Goal: Transaction & Acquisition: Purchase product/service

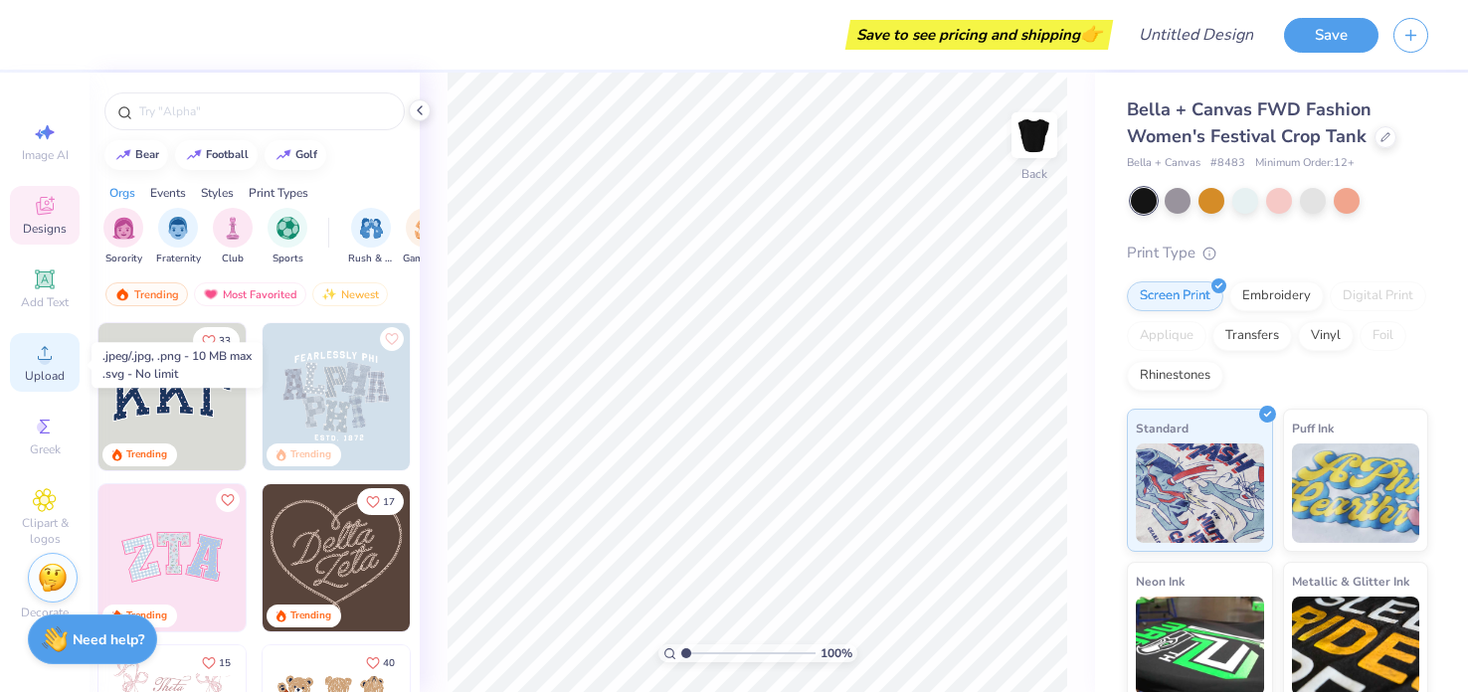
click at [32, 368] on div "Upload" at bounding box center [45, 362] width 70 height 59
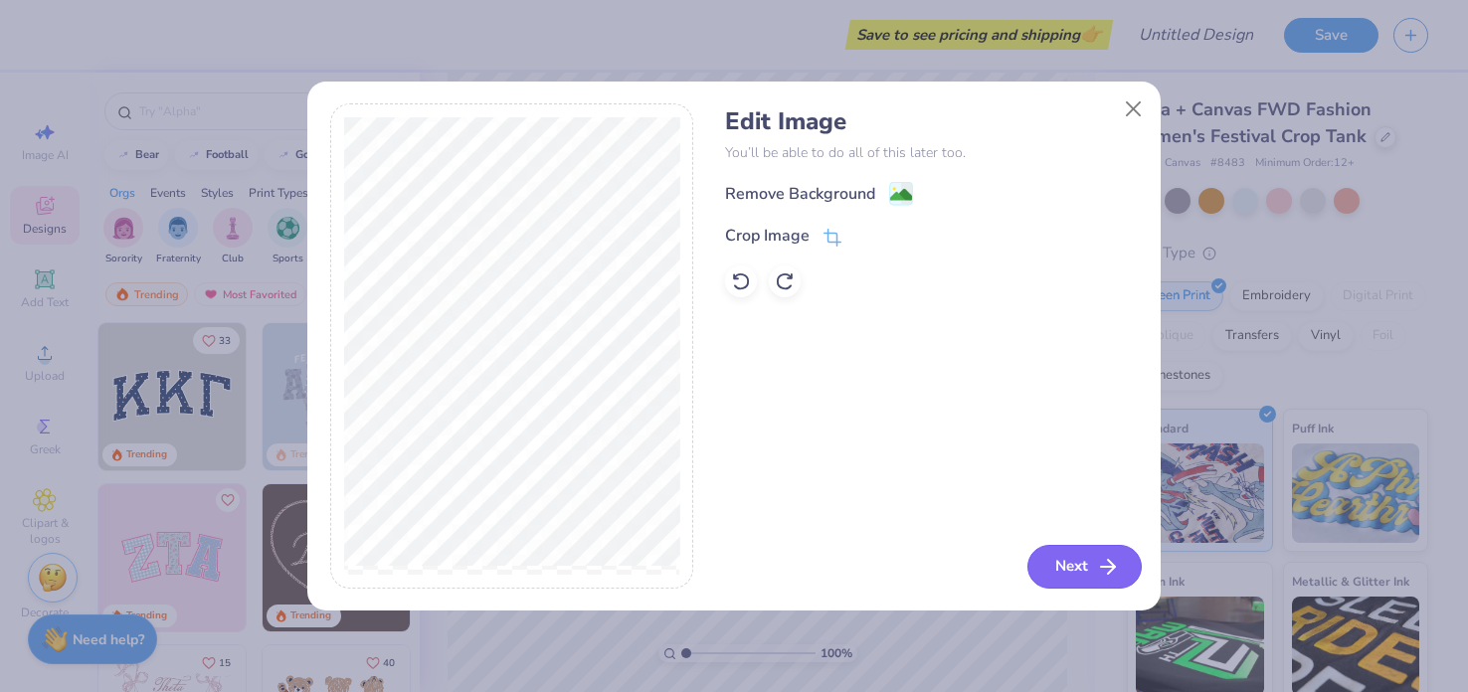
click at [1064, 553] on button "Next" at bounding box center [1084, 567] width 114 height 44
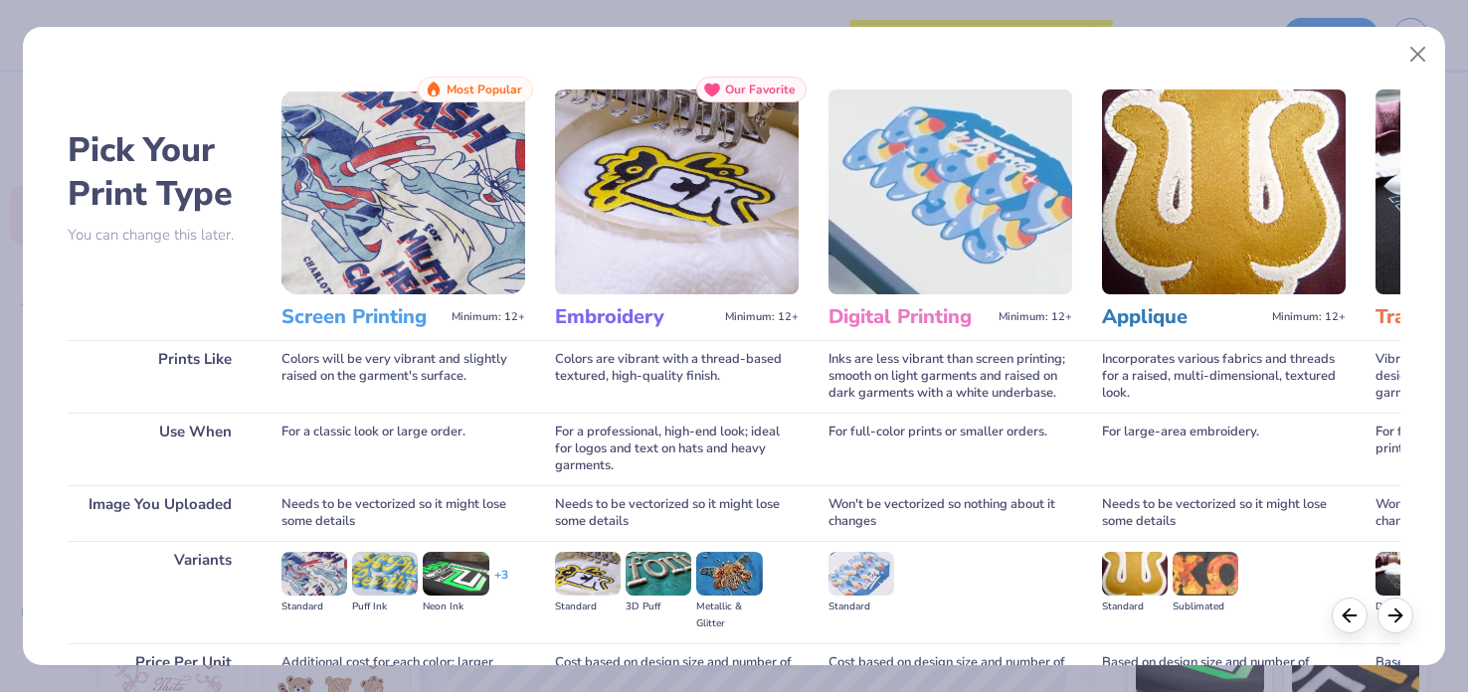
click at [359, 304] on h3 "Screen Printing" at bounding box center [362, 317] width 162 height 26
click at [397, 184] on img at bounding box center [403, 192] width 244 height 205
click at [309, 577] on img at bounding box center [314, 574] width 66 height 44
click at [1420, 46] on button "Close" at bounding box center [1418, 55] width 38 height 38
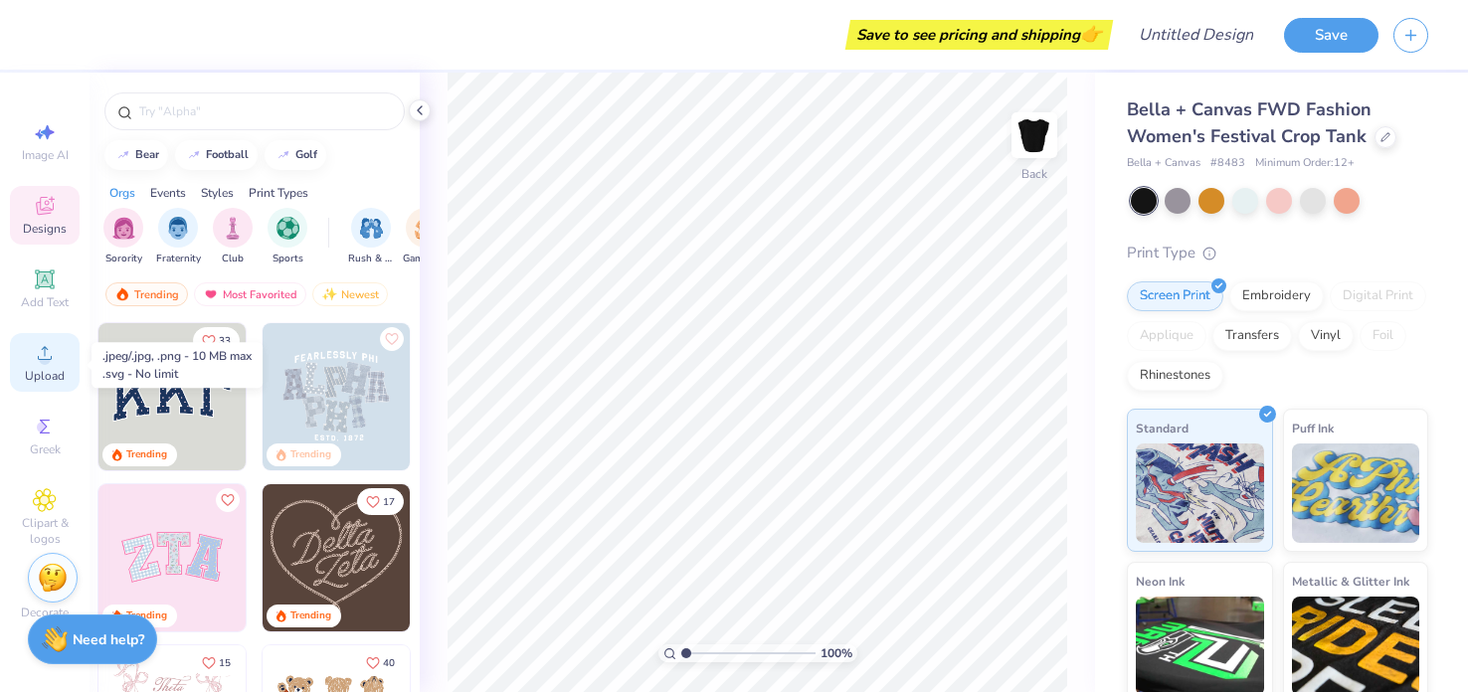
click at [71, 363] on div "Upload" at bounding box center [45, 362] width 70 height 59
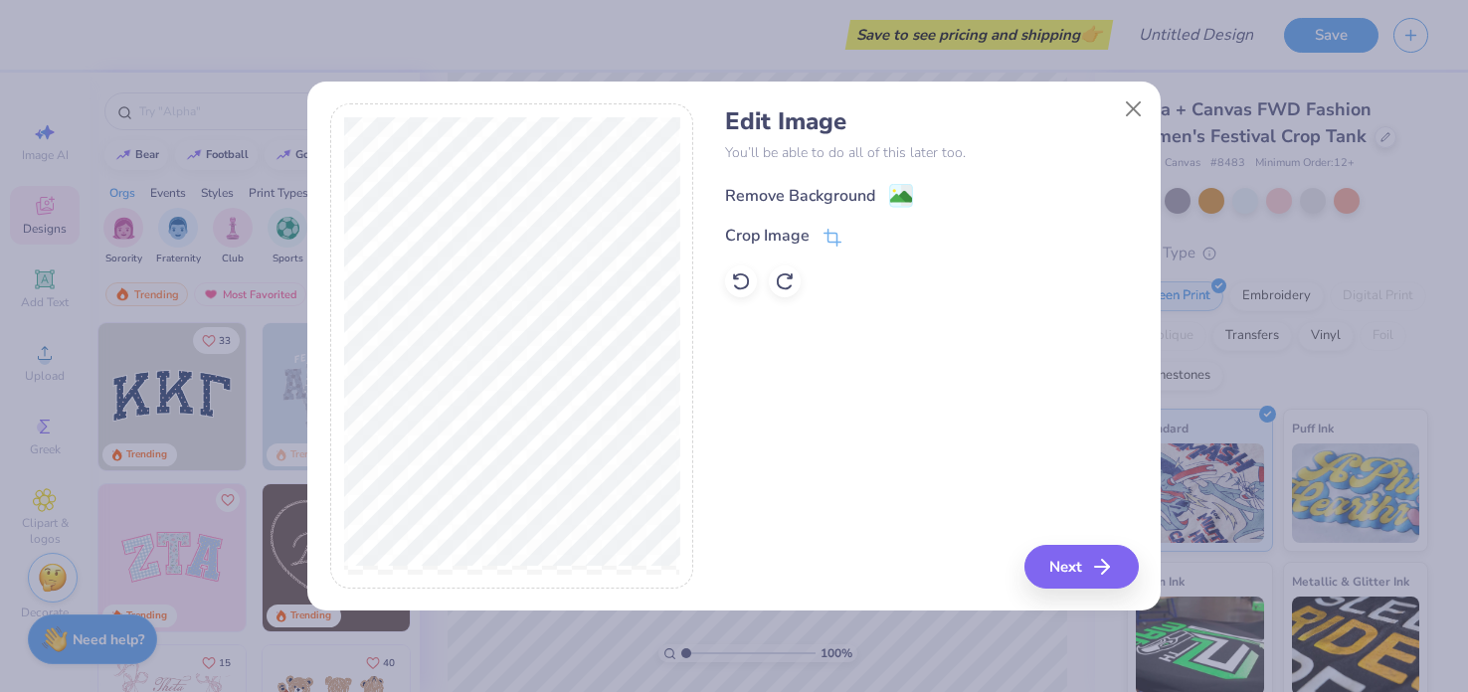
click at [858, 189] on div "Remove Background" at bounding box center [800, 196] width 150 height 24
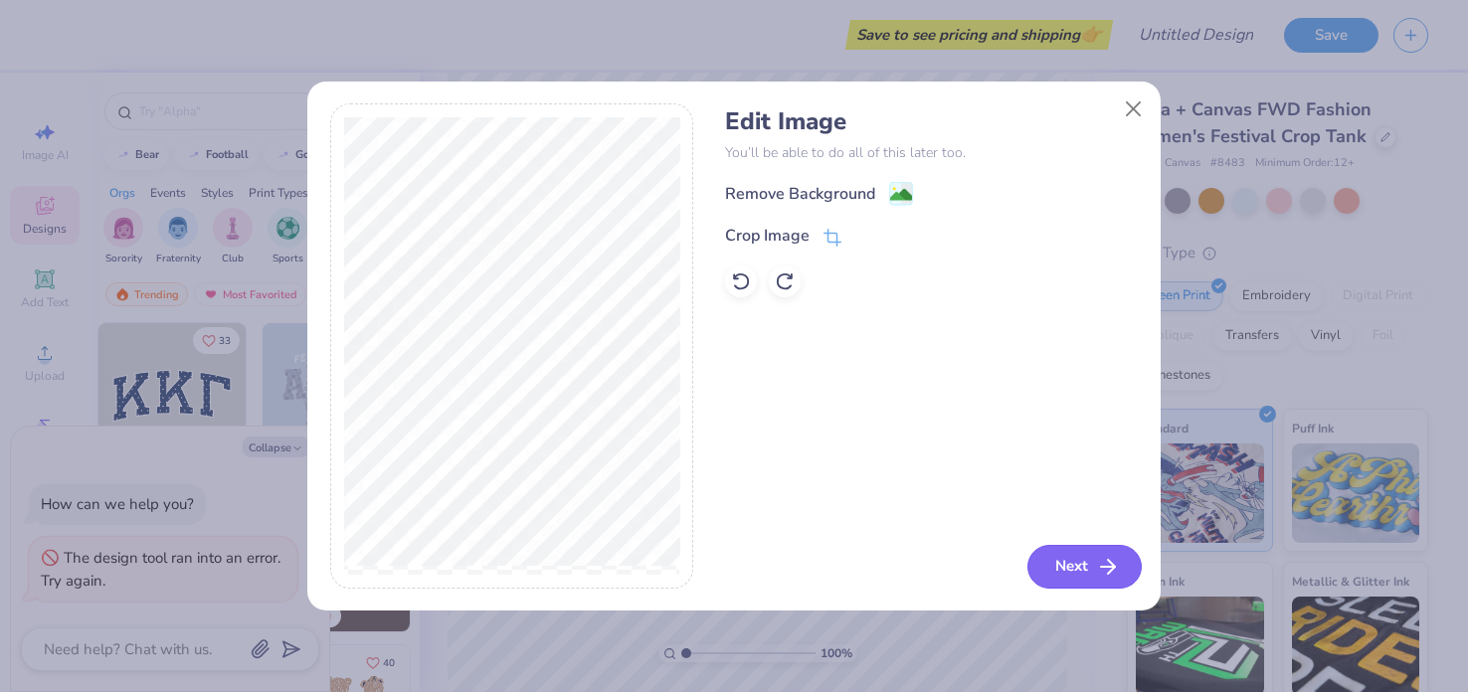
click at [1083, 570] on button "Next" at bounding box center [1084, 567] width 114 height 44
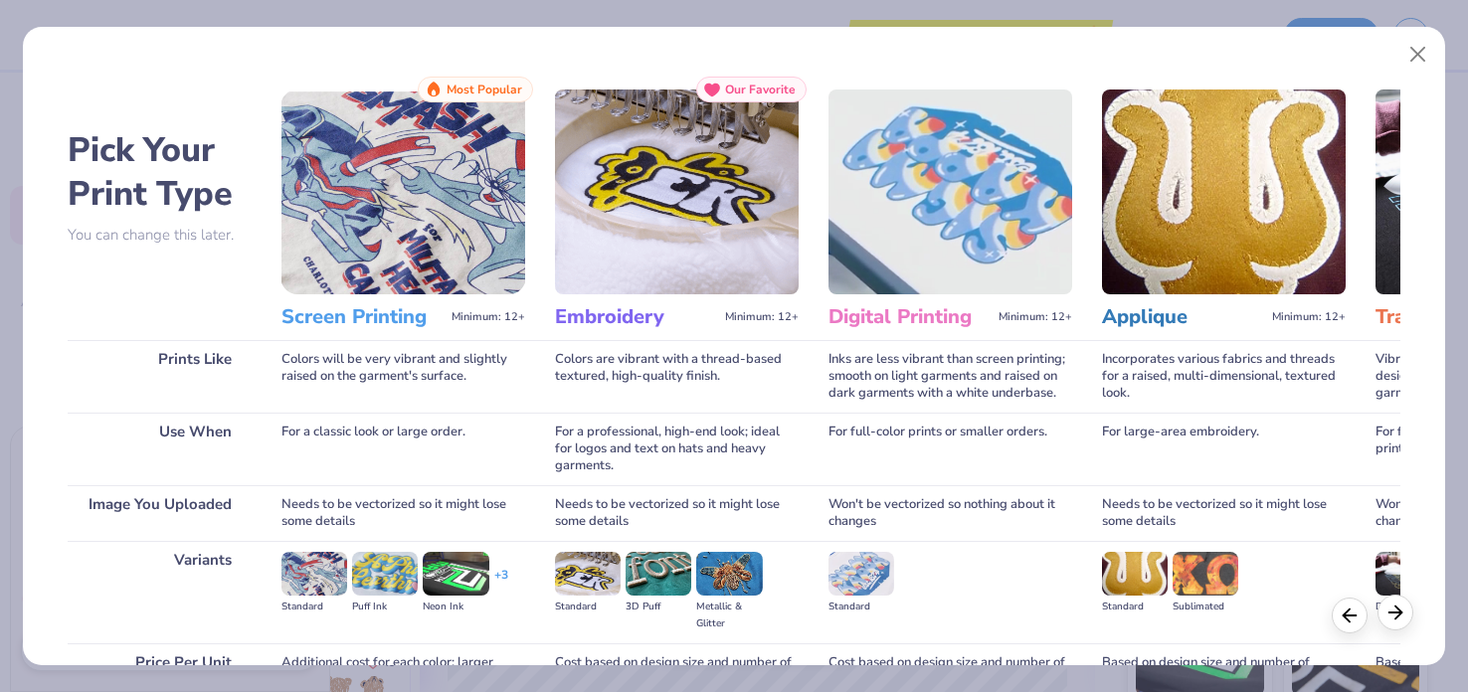
click at [1399, 620] on icon at bounding box center [1396, 613] width 22 height 22
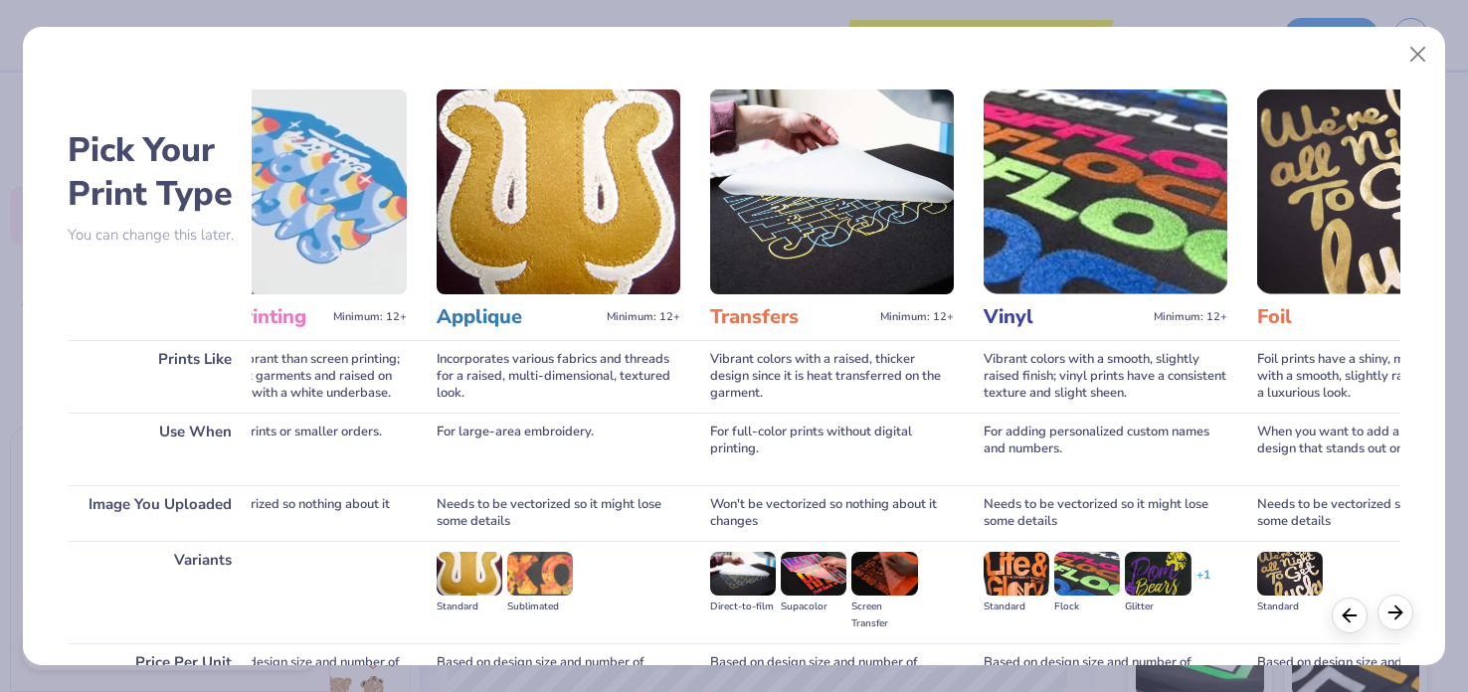
scroll to position [0, 666]
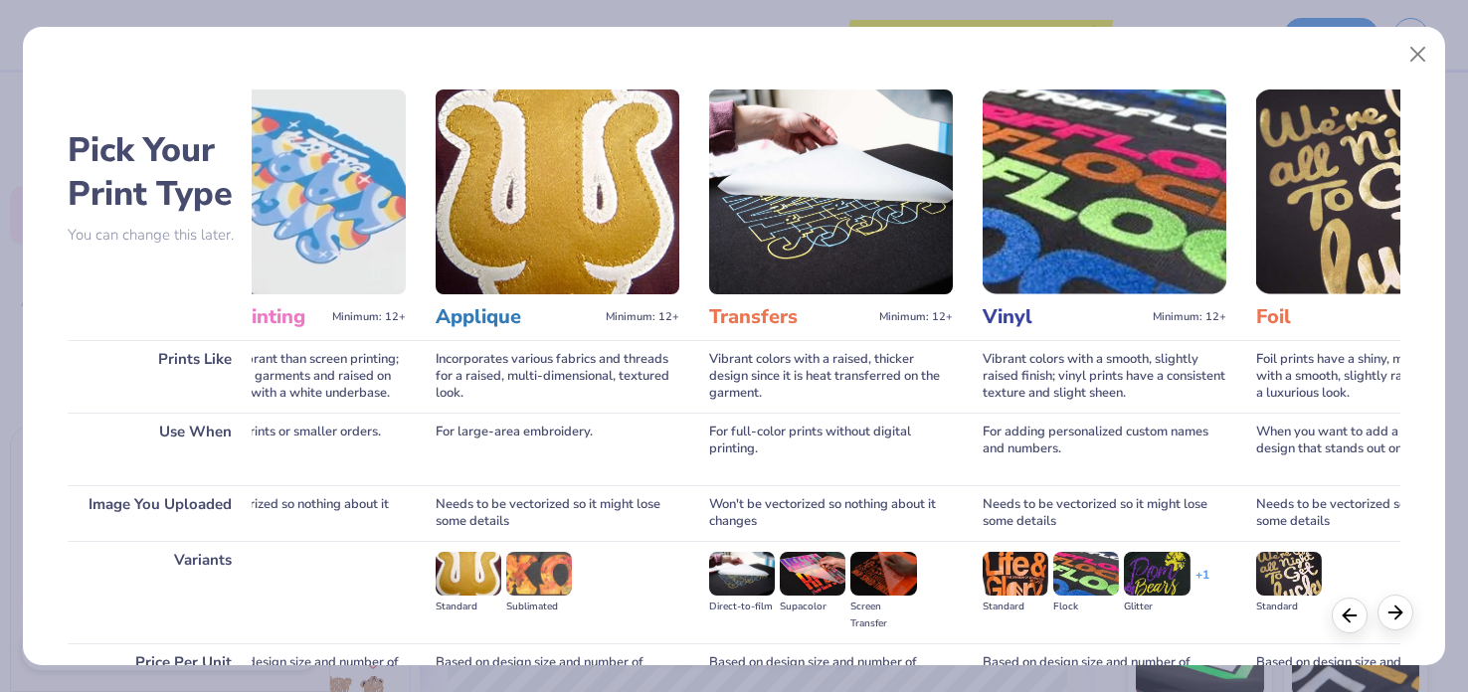
click at [1402, 618] on icon at bounding box center [1396, 613] width 22 height 22
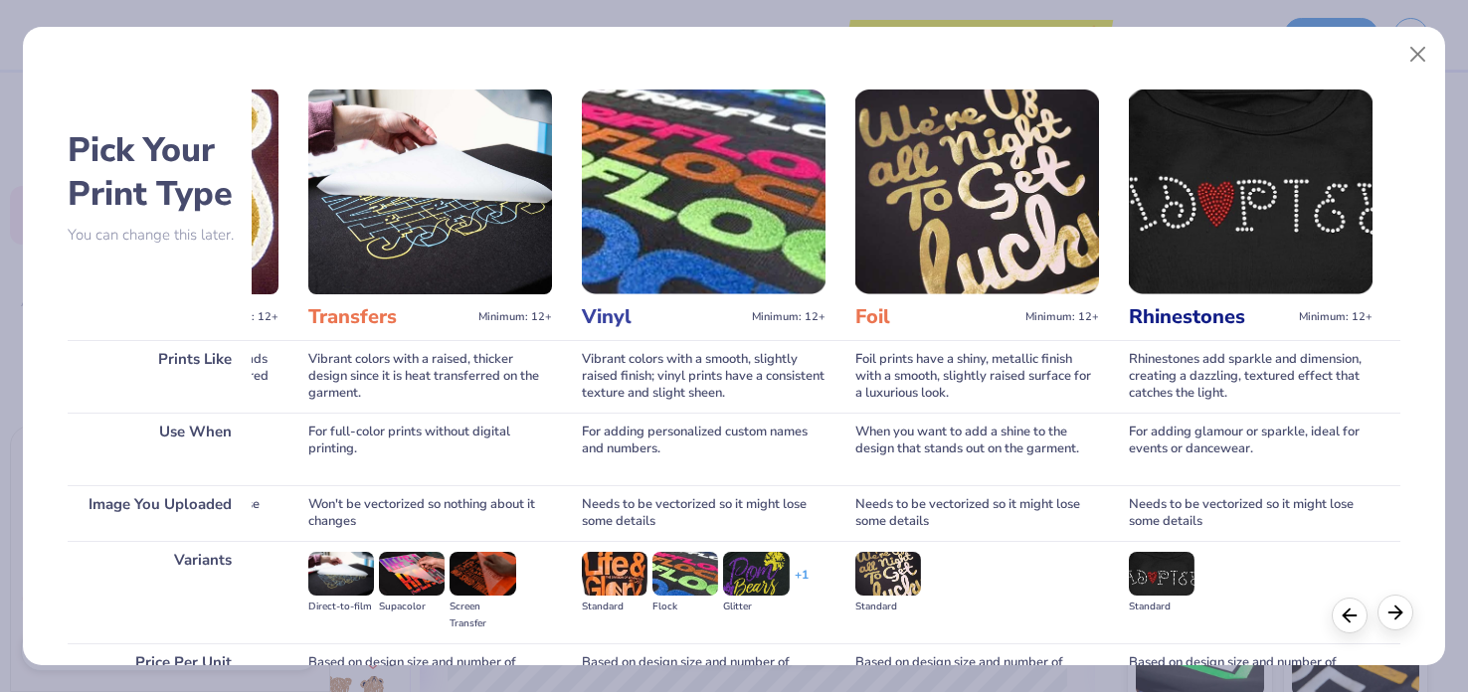
scroll to position [0, 1068]
click at [1402, 618] on icon at bounding box center [1396, 613] width 22 height 22
click at [1349, 619] on polyline at bounding box center [1346, 612] width 6 height 13
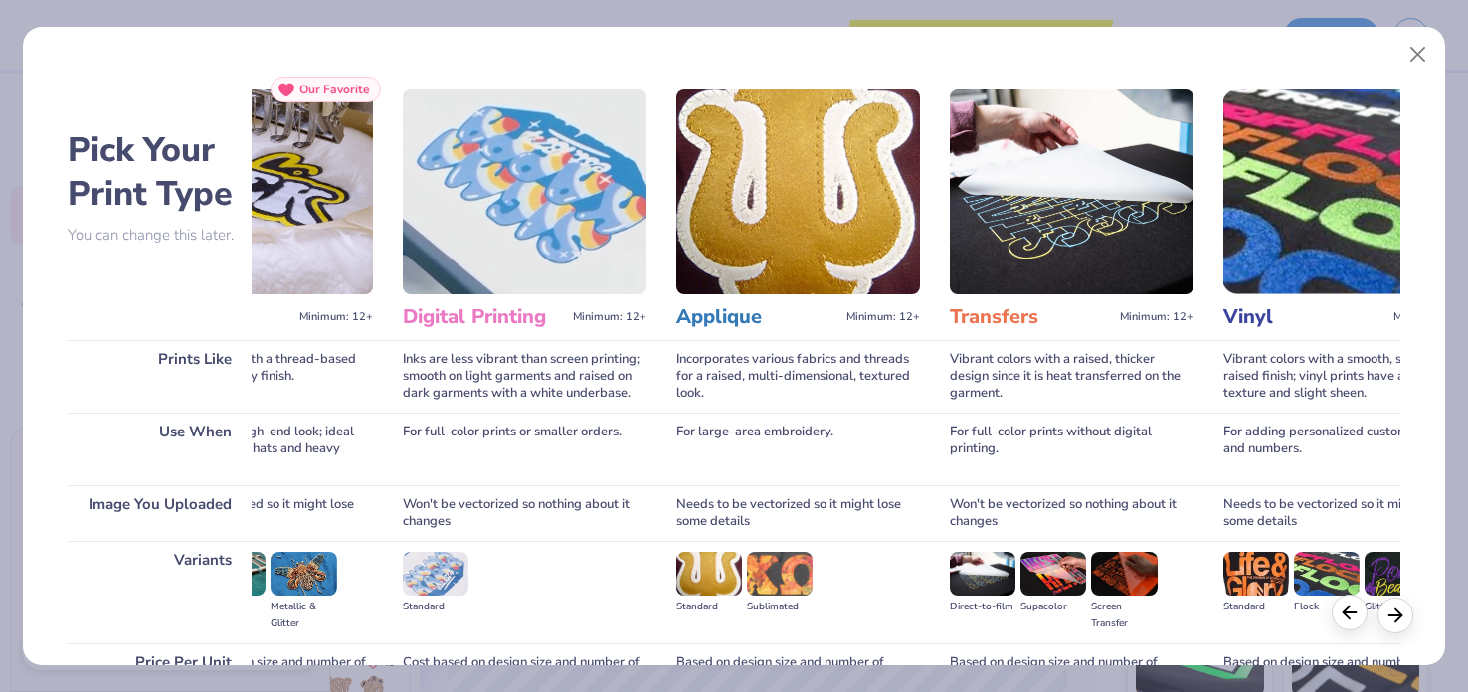
click at [1349, 619] on polyline at bounding box center [1346, 612] width 6 height 13
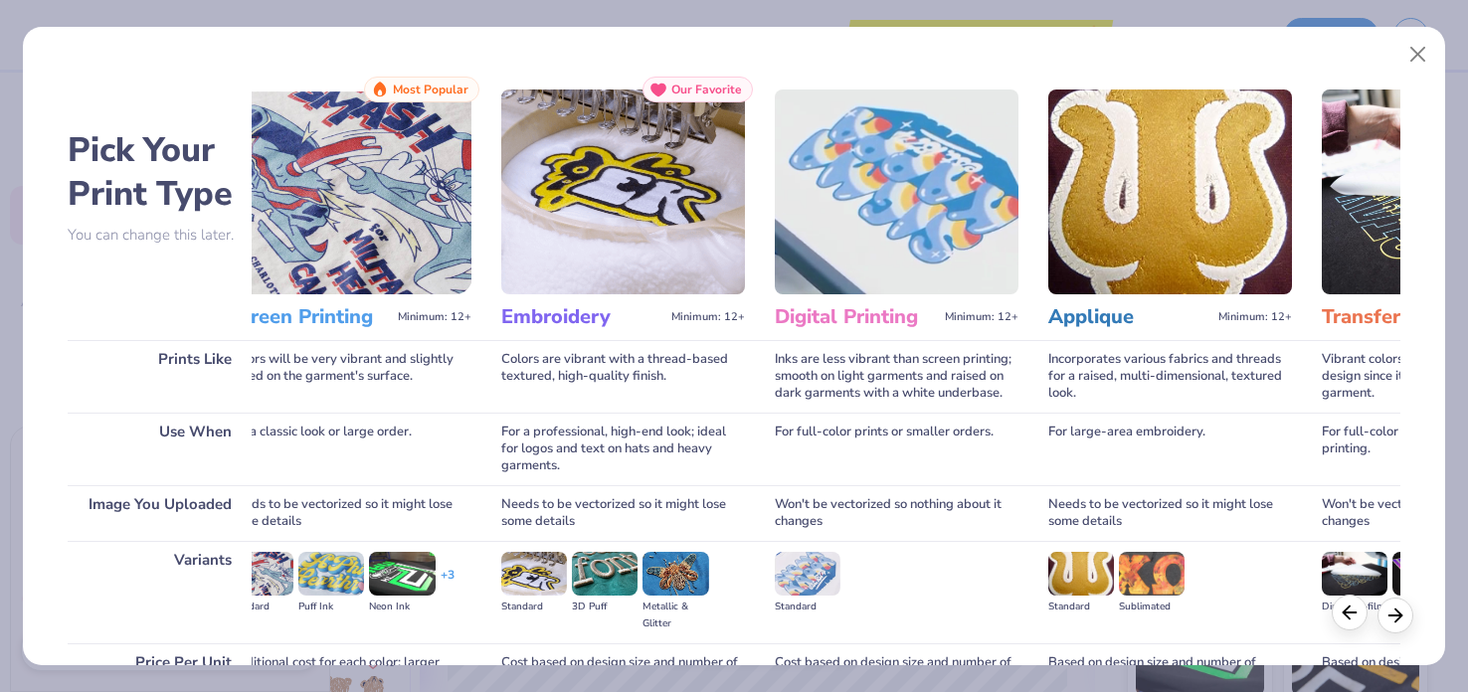
scroll to position [0, 9]
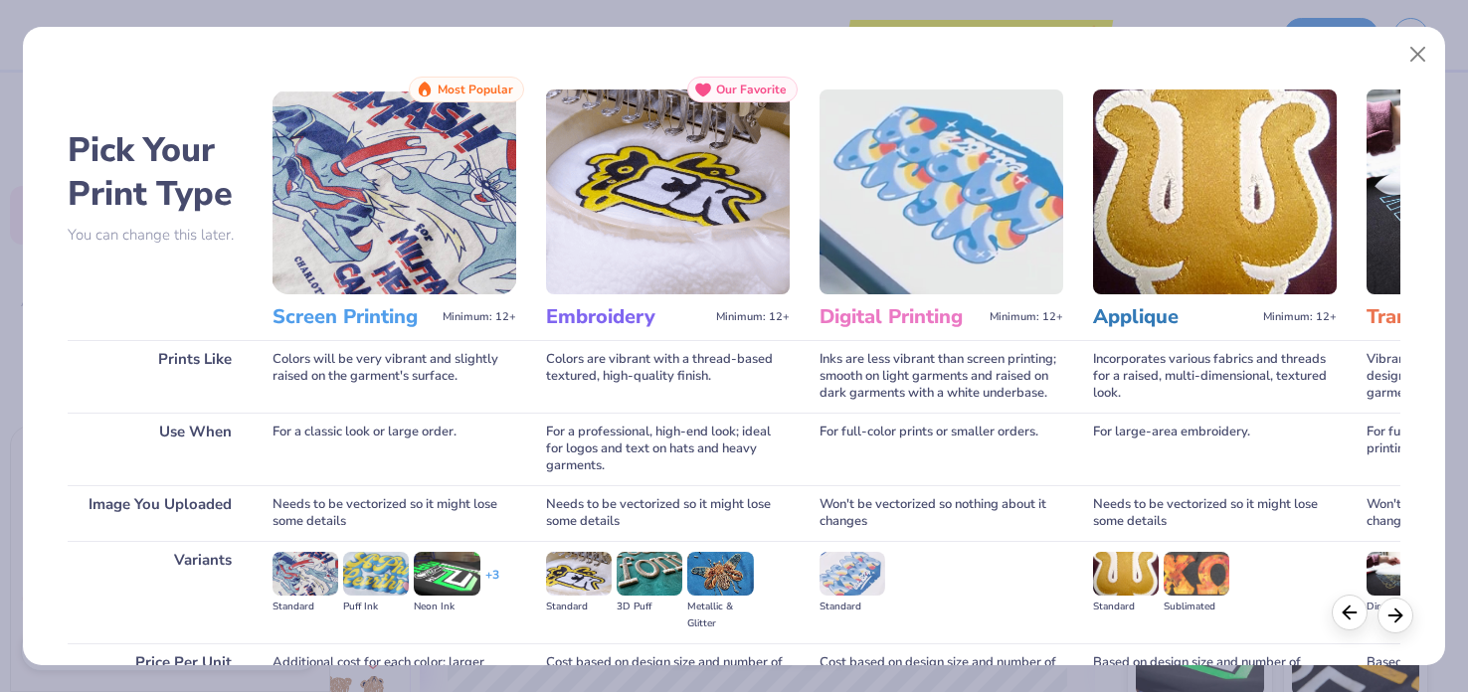
click at [1349, 619] on polyline at bounding box center [1346, 612] width 6 height 13
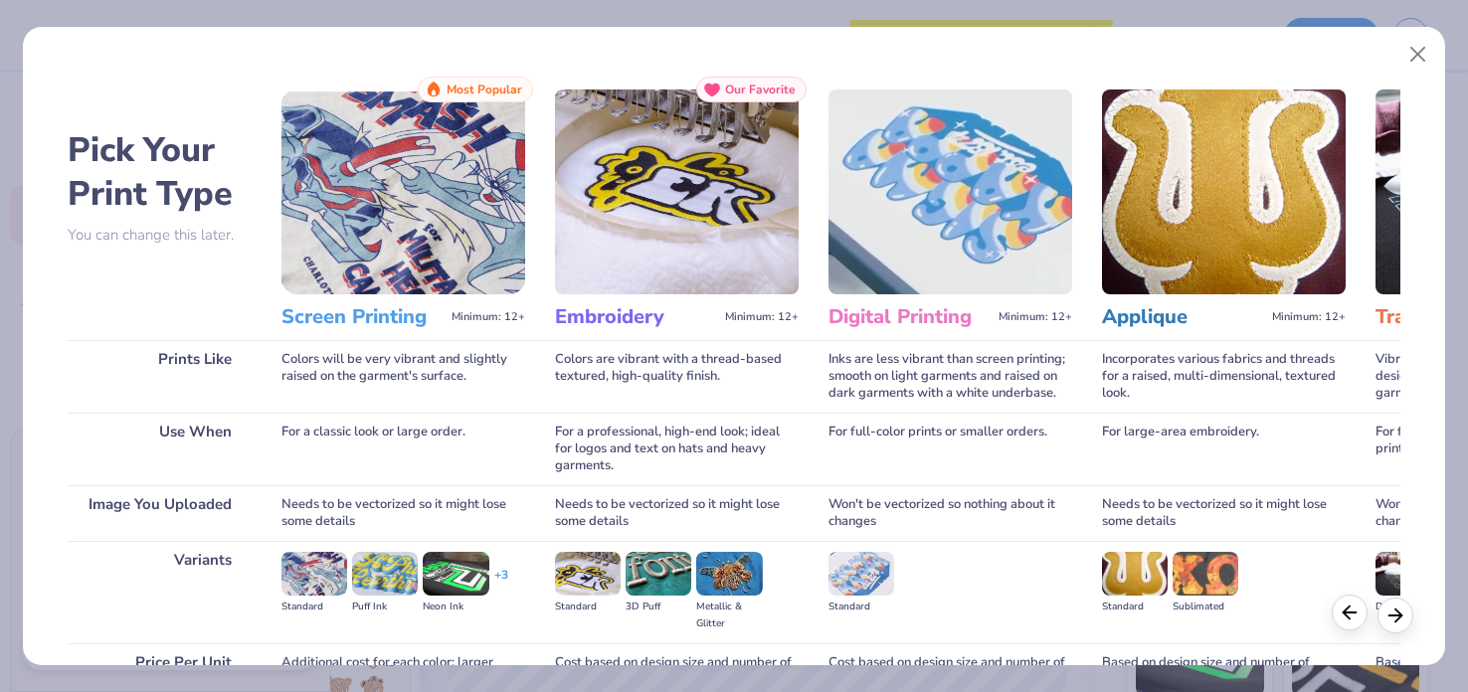
click at [1349, 619] on polyline at bounding box center [1346, 612] width 6 height 13
click at [261, 505] on div "Pick Your Print Type You can change this later. Prints Like Use When Image You …" at bounding box center [734, 441] width 1333 height 729
click at [304, 580] on img at bounding box center [314, 574] width 66 height 44
click at [1414, 64] on button "Close" at bounding box center [1418, 55] width 38 height 38
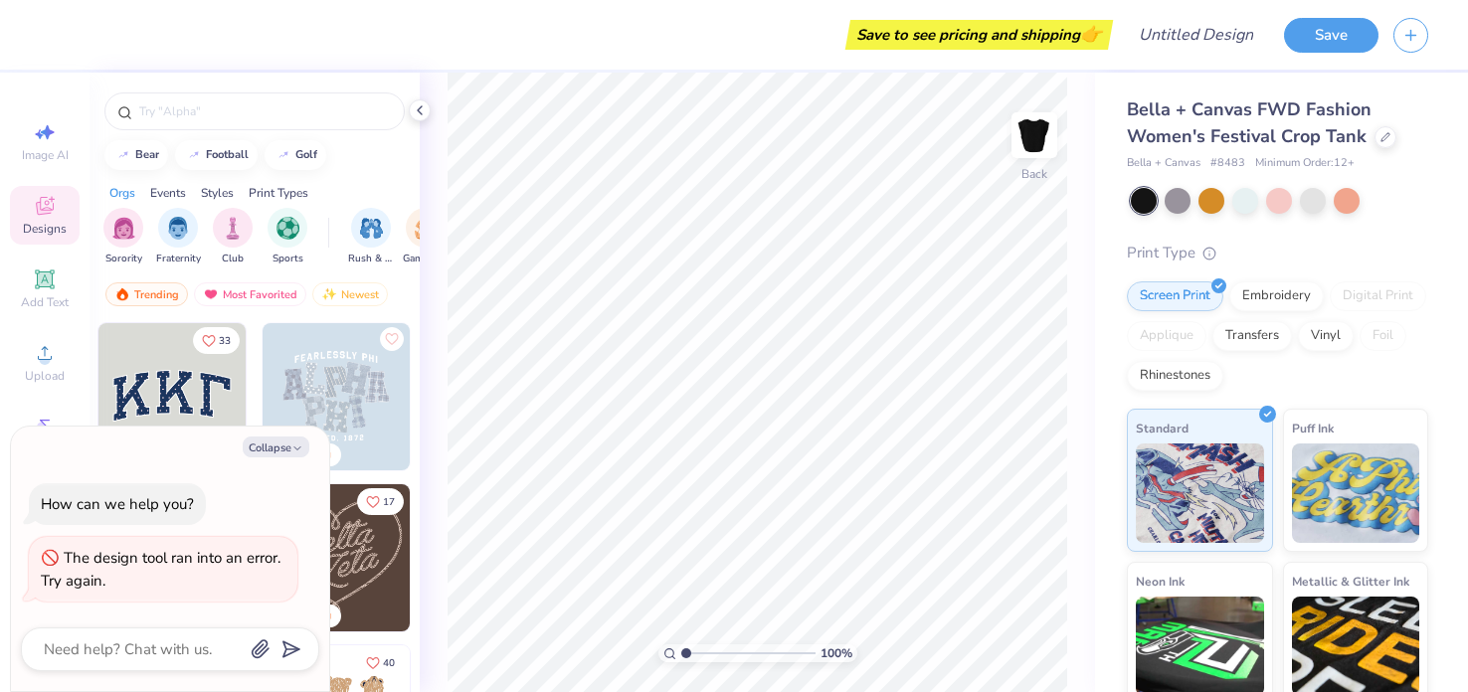
click at [446, 269] on div "100 % Back" at bounding box center [757, 383] width 675 height 620
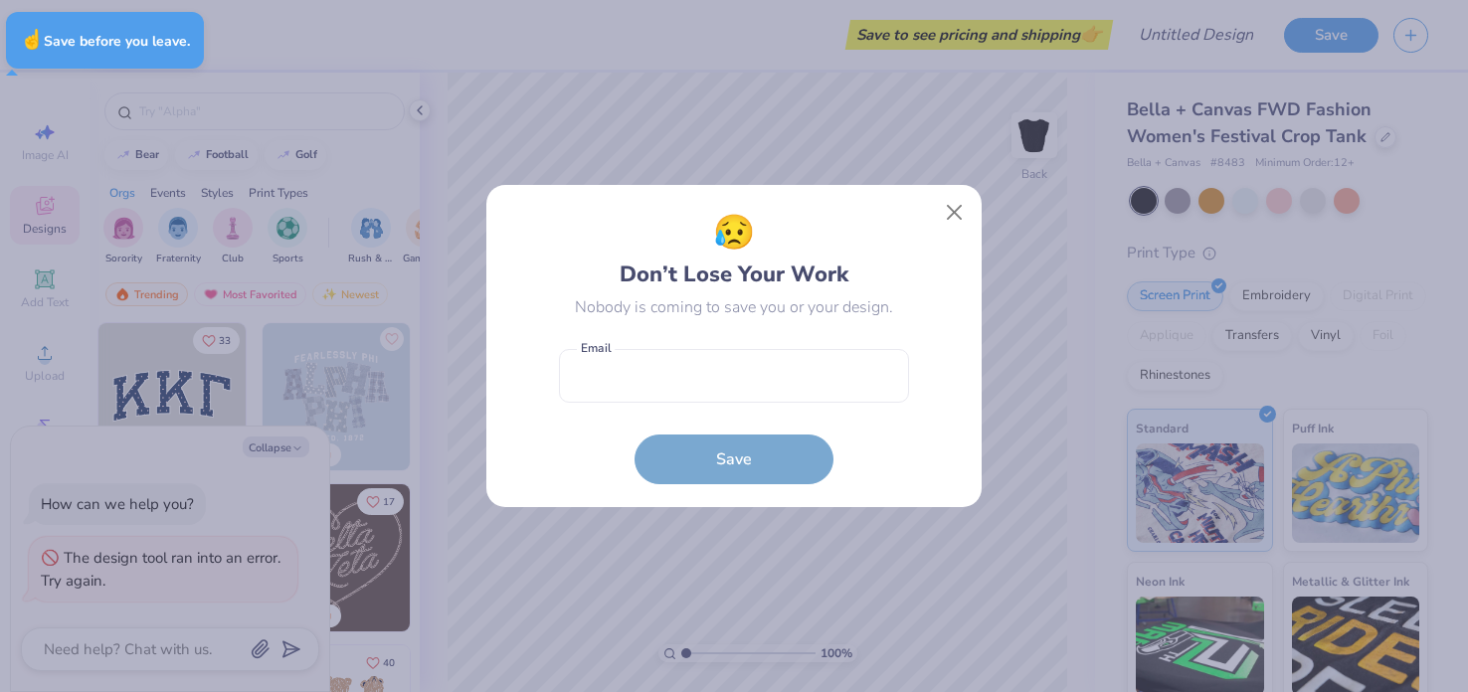
type textarea "x"
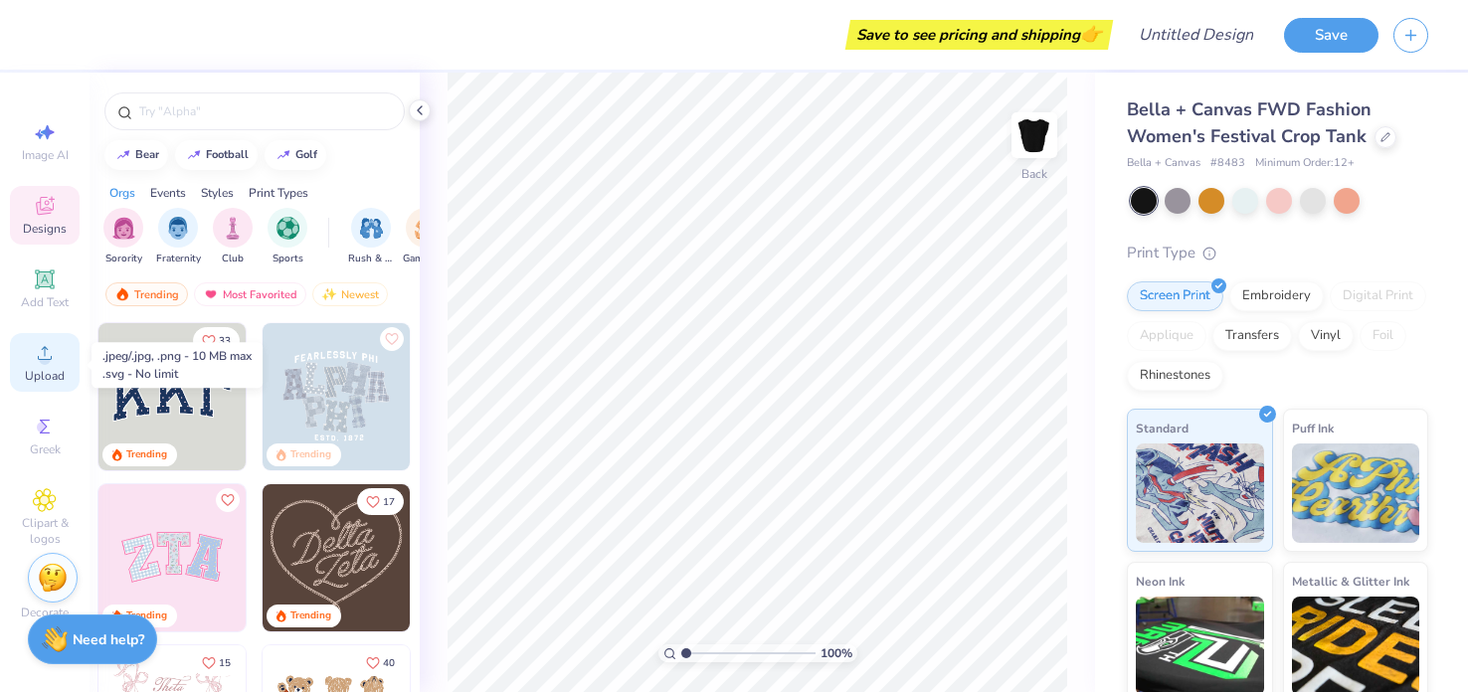
click at [46, 357] on circle at bounding box center [44, 359] width 11 height 11
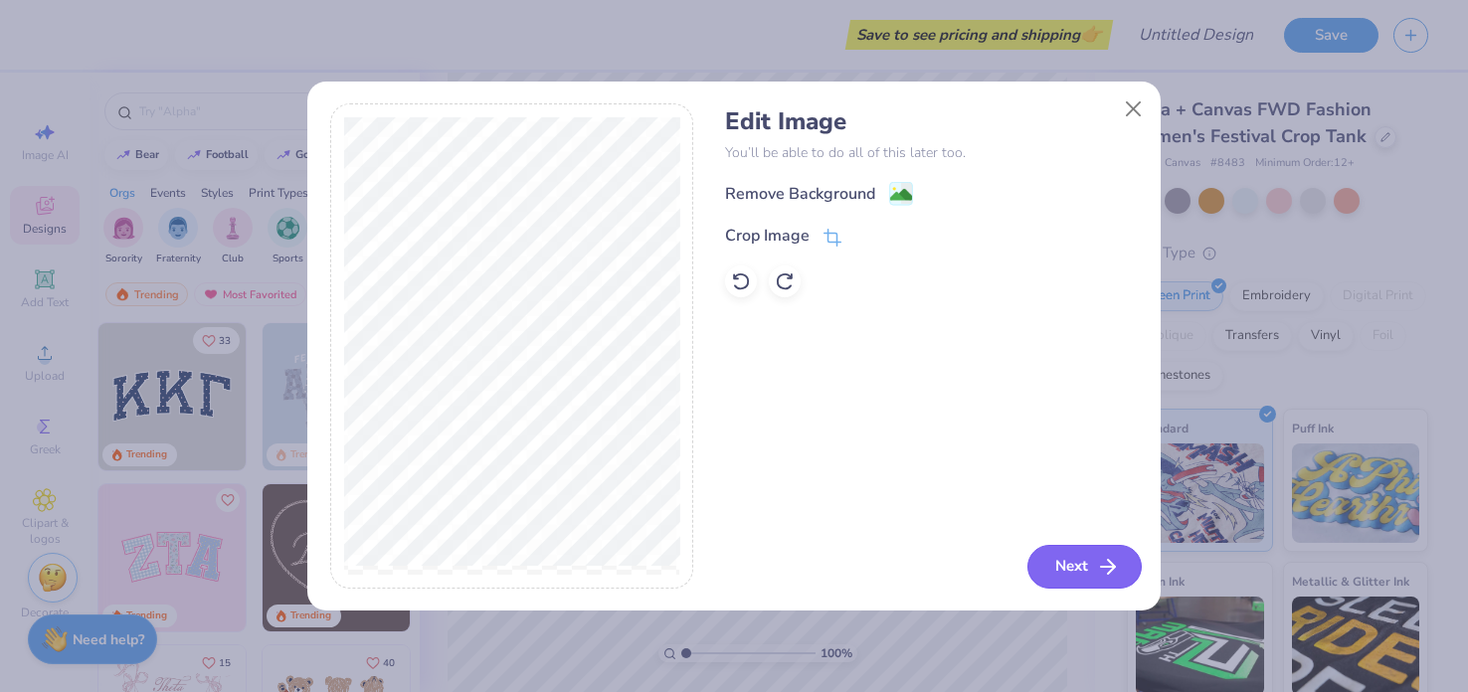
click at [1105, 571] on icon "button" at bounding box center [1108, 567] width 24 height 24
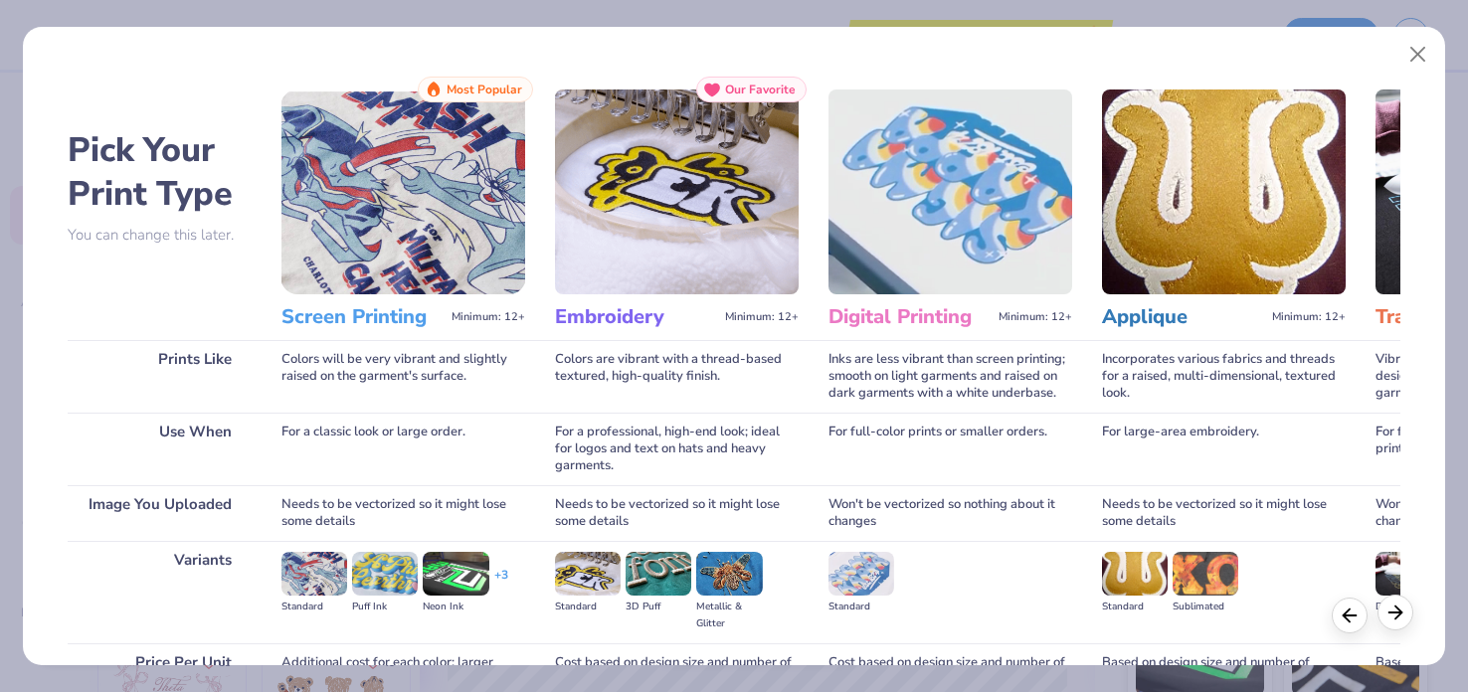
click at [1395, 607] on polyline at bounding box center [1398, 612] width 6 height 13
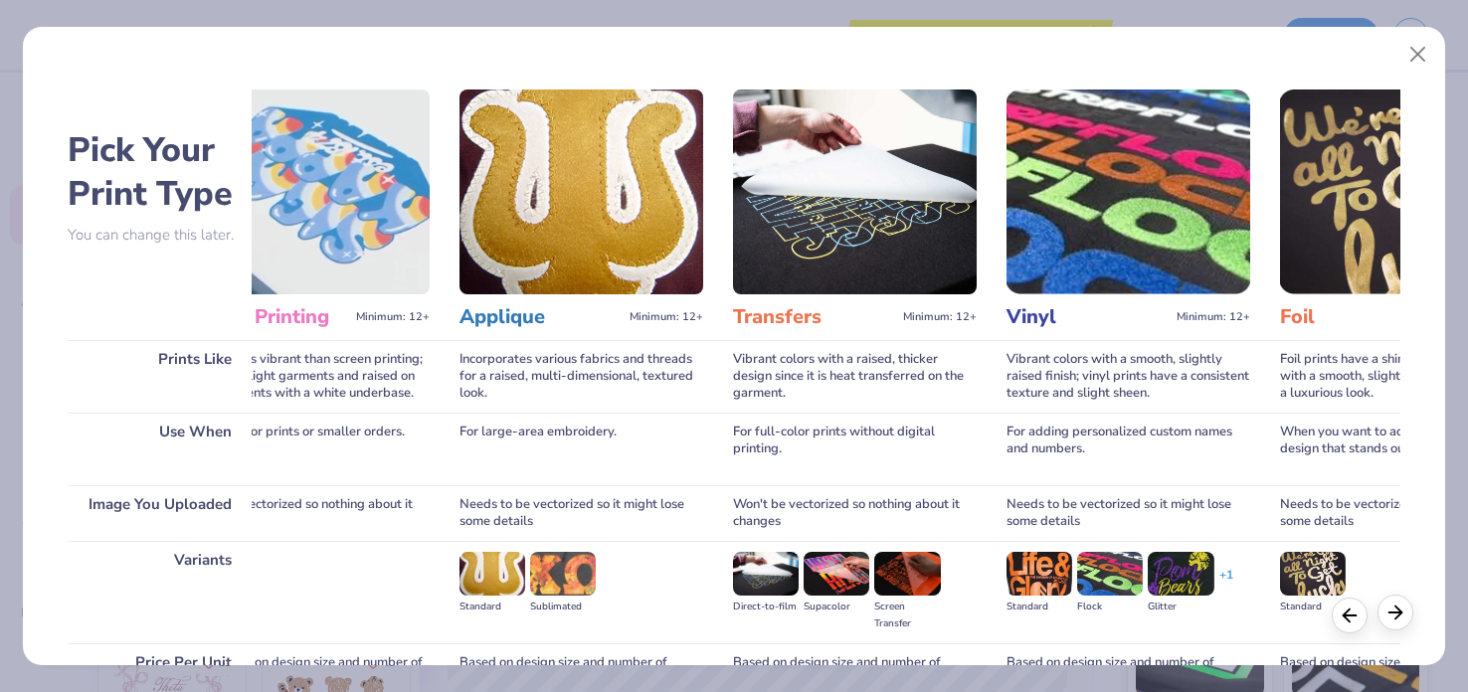
scroll to position [0, 666]
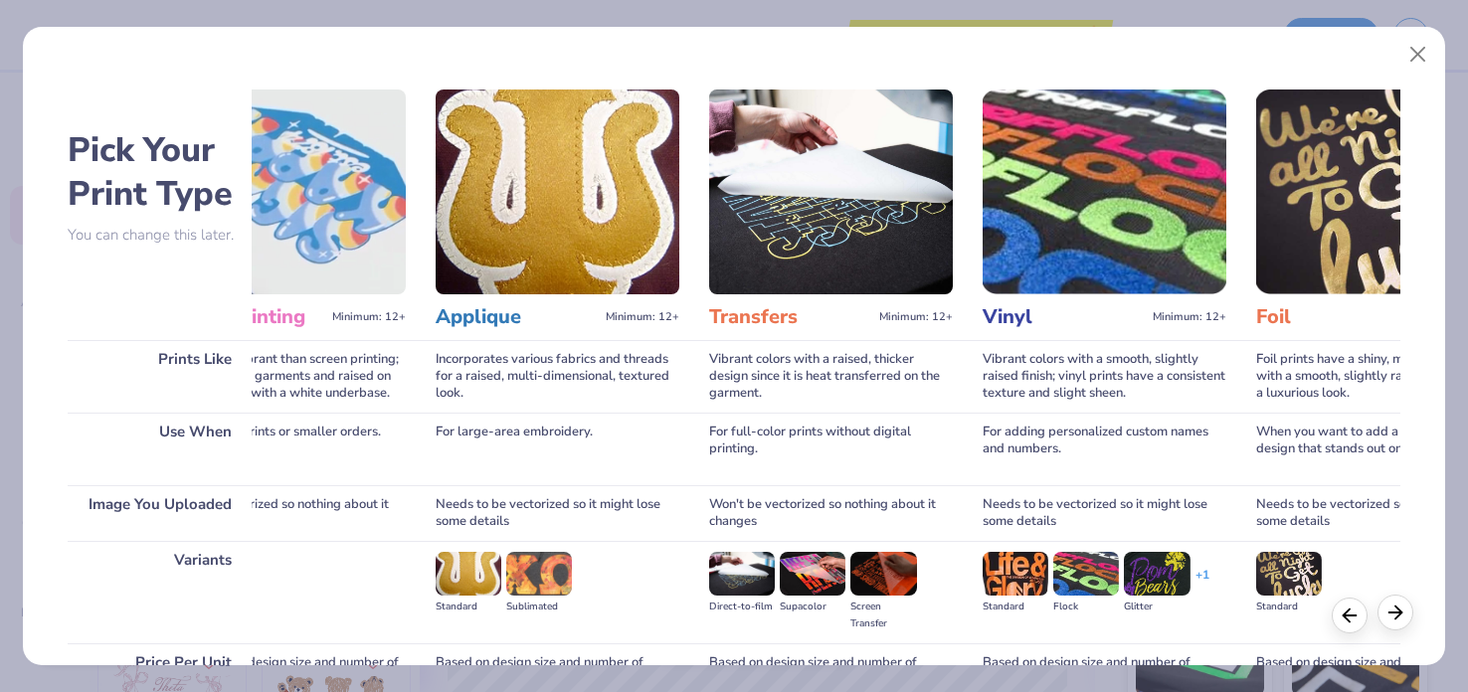
click at [1395, 607] on polyline at bounding box center [1398, 612] width 6 height 13
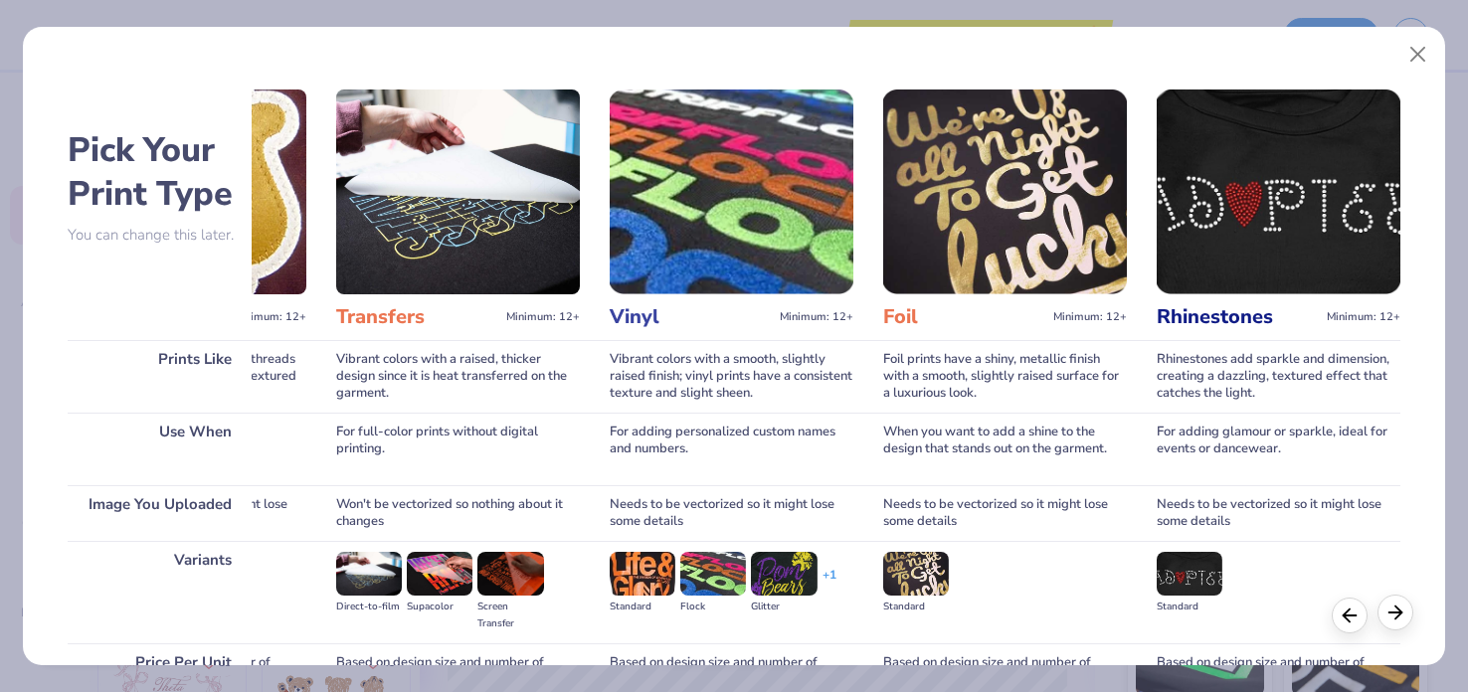
scroll to position [0, 1068]
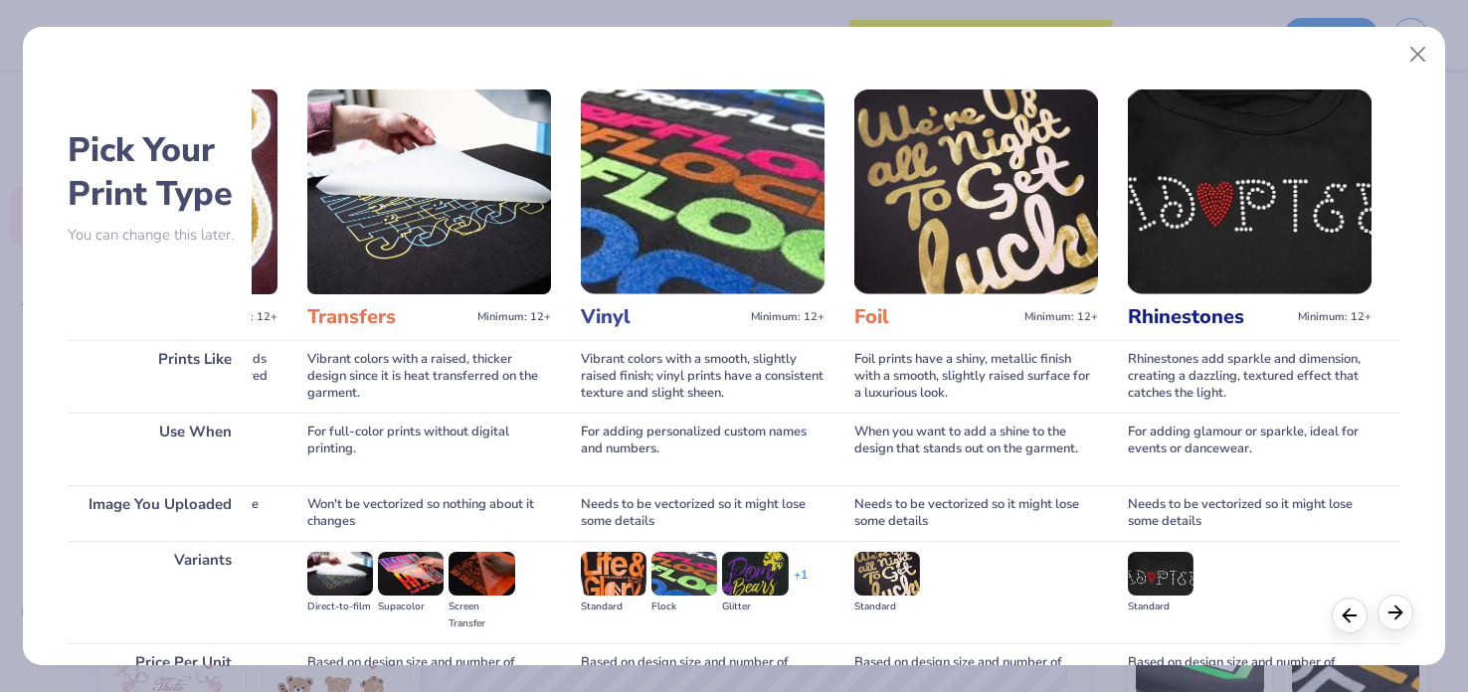
click at [1395, 607] on polyline at bounding box center [1398, 612] width 6 height 13
click at [1352, 615] on icon at bounding box center [1350, 613] width 22 height 22
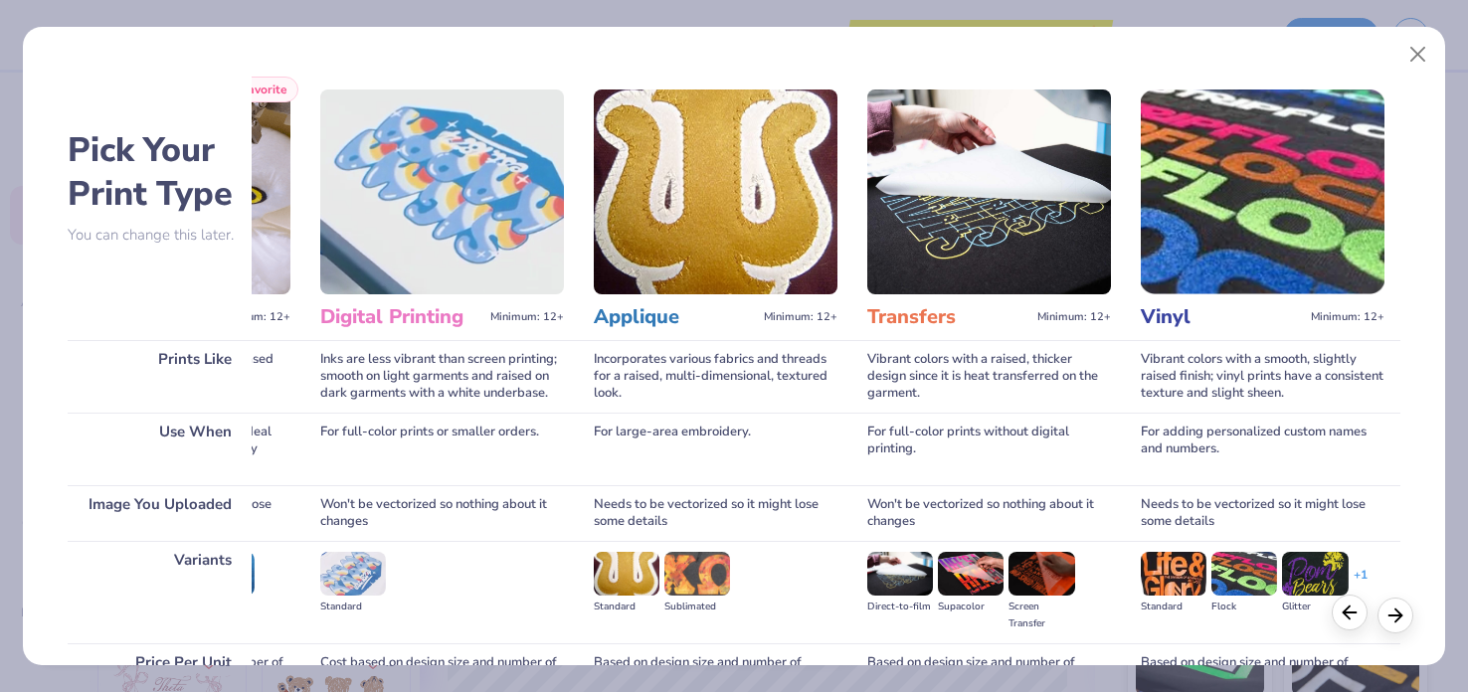
click at [1352, 615] on icon at bounding box center [1350, 613] width 22 height 22
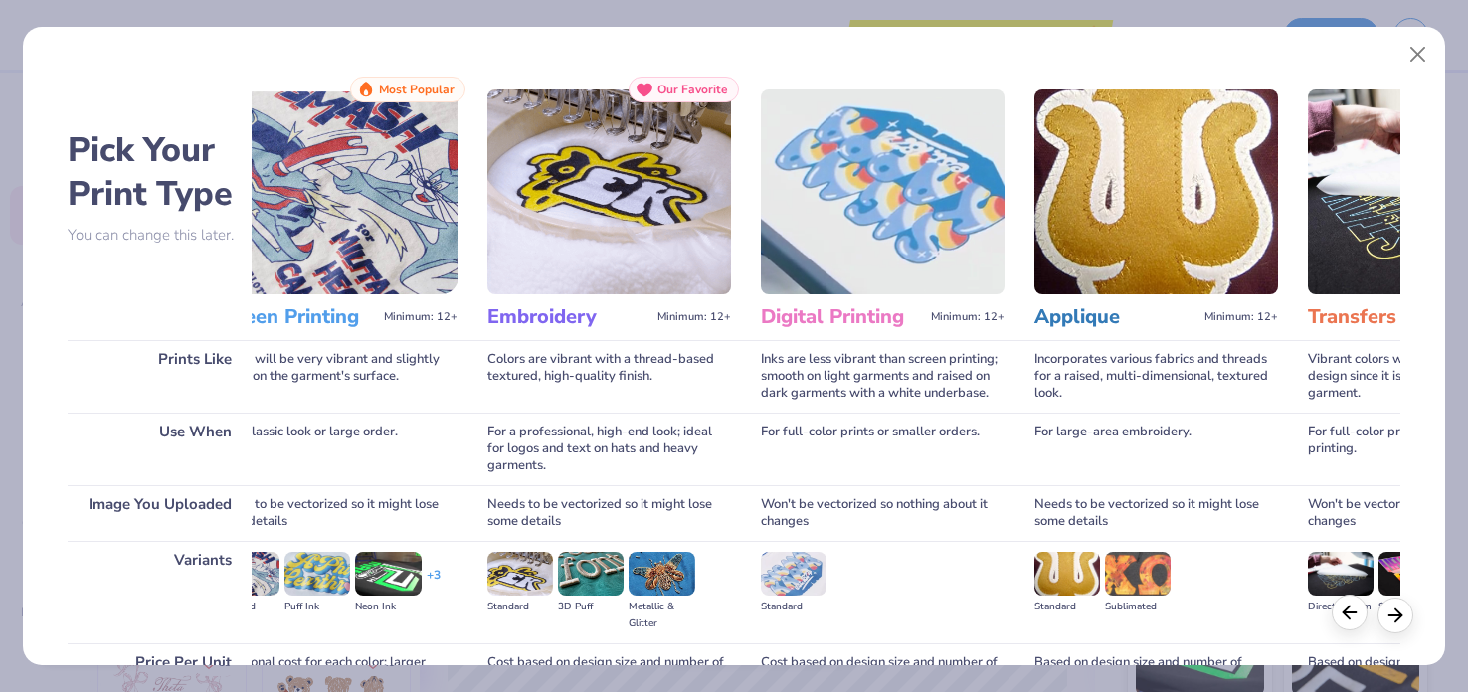
click at [1352, 615] on icon at bounding box center [1350, 613] width 22 height 22
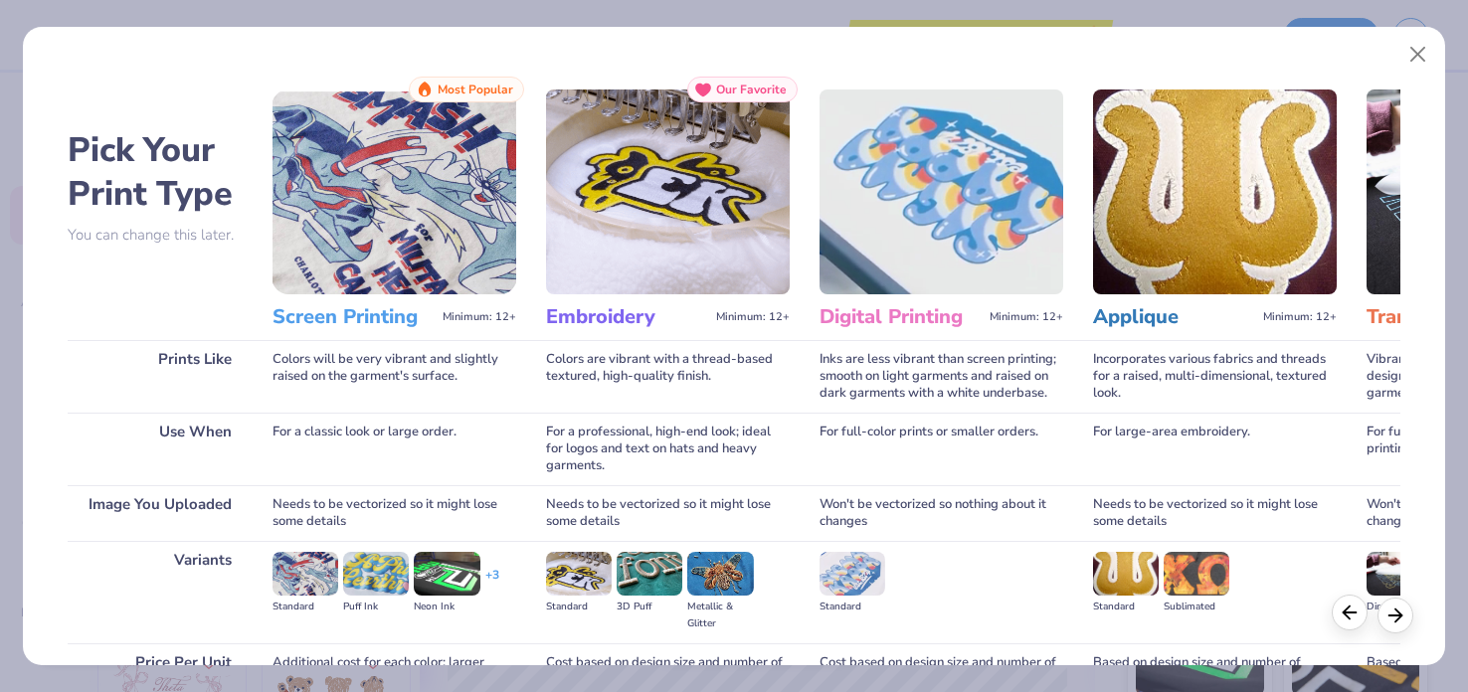
scroll to position [0, 0]
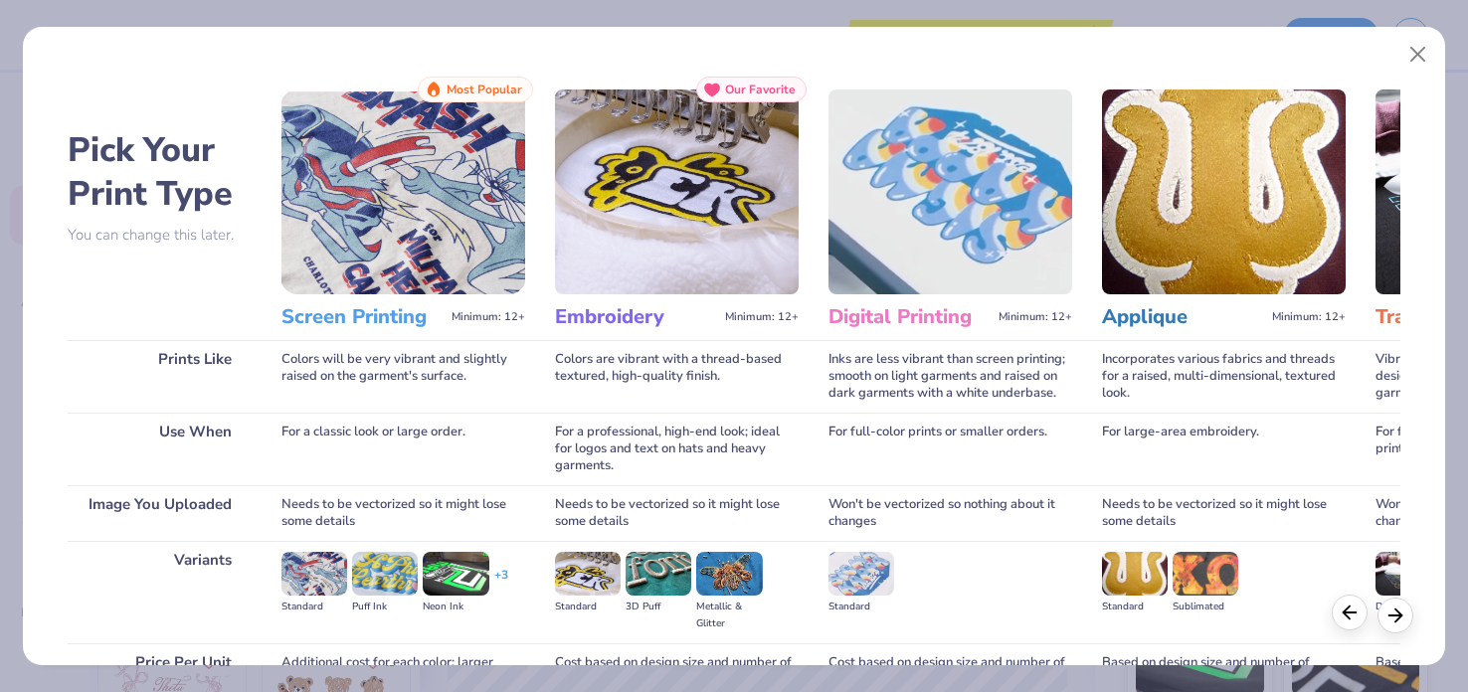
click at [1352, 615] on icon at bounding box center [1350, 613] width 22 height 22
click at [305, 564] on img at bounding box center [314, 574] width 66 height 44
drag, startPoint x: 645, startPoint y: 56, endPoint x: 635, endPoint y: -32, distance: 88.1
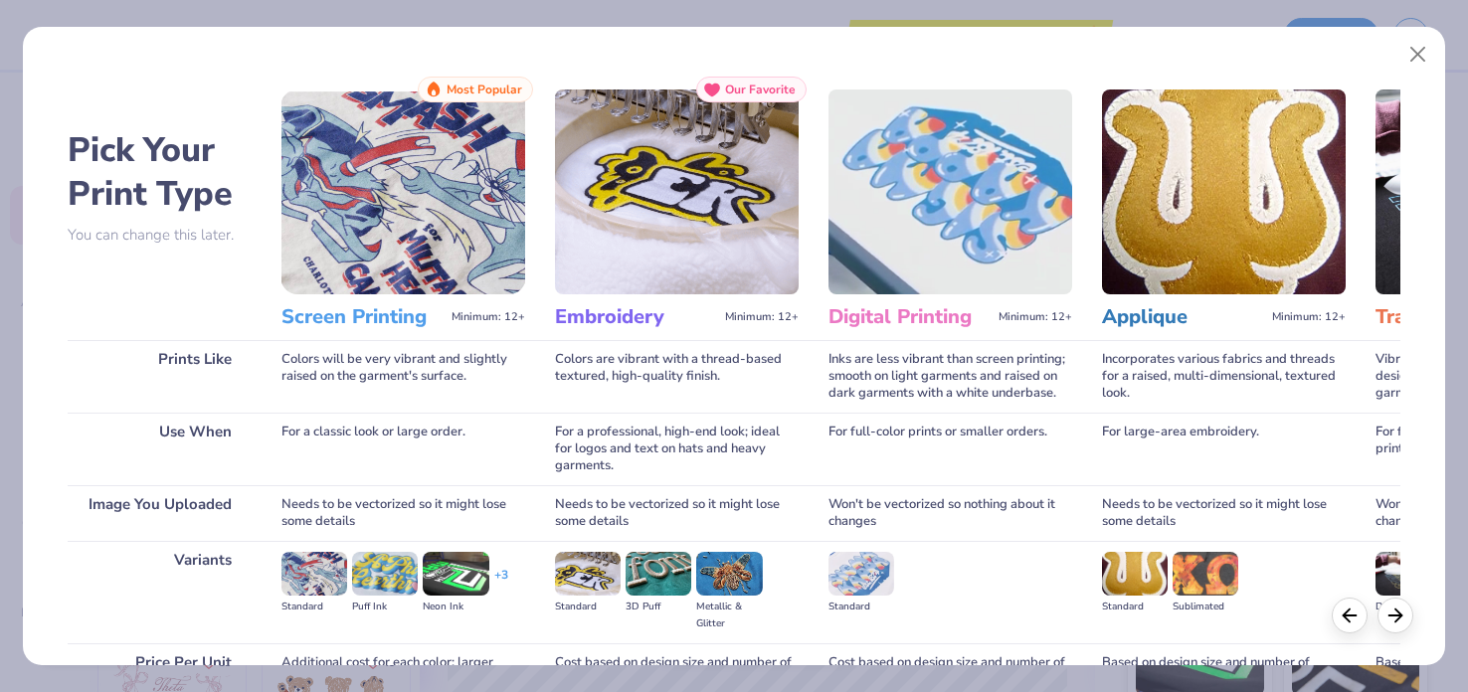
click at [635, 0] on html "Save to see pricing and shipping 👉 Design Title Save Image AI Designs Add Text …" at bounding box center [734, 346] width 1468 height 692
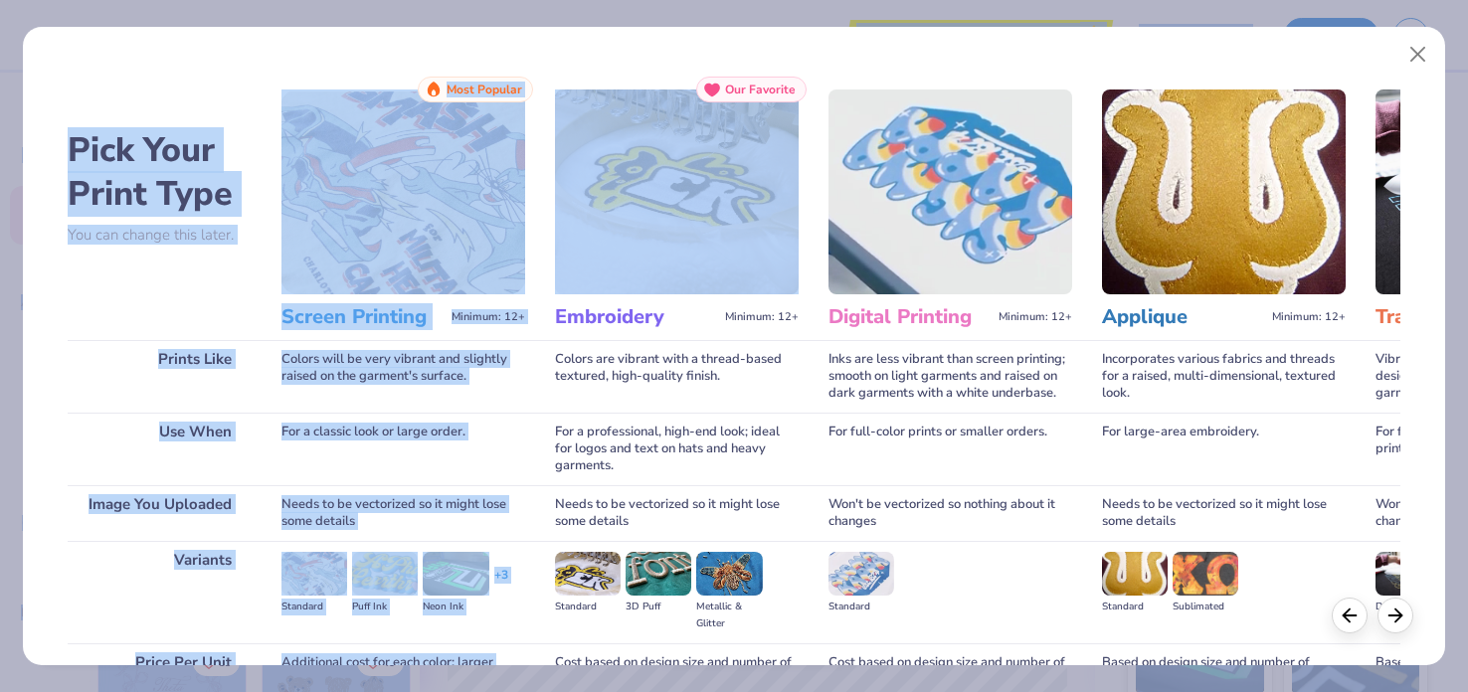
click at [329, 276] on img at bounding box center [403, 192] width 244 height 205
click at [1425, 49] on button "Close" at bounding box center [1418, 55] width 38 height 38
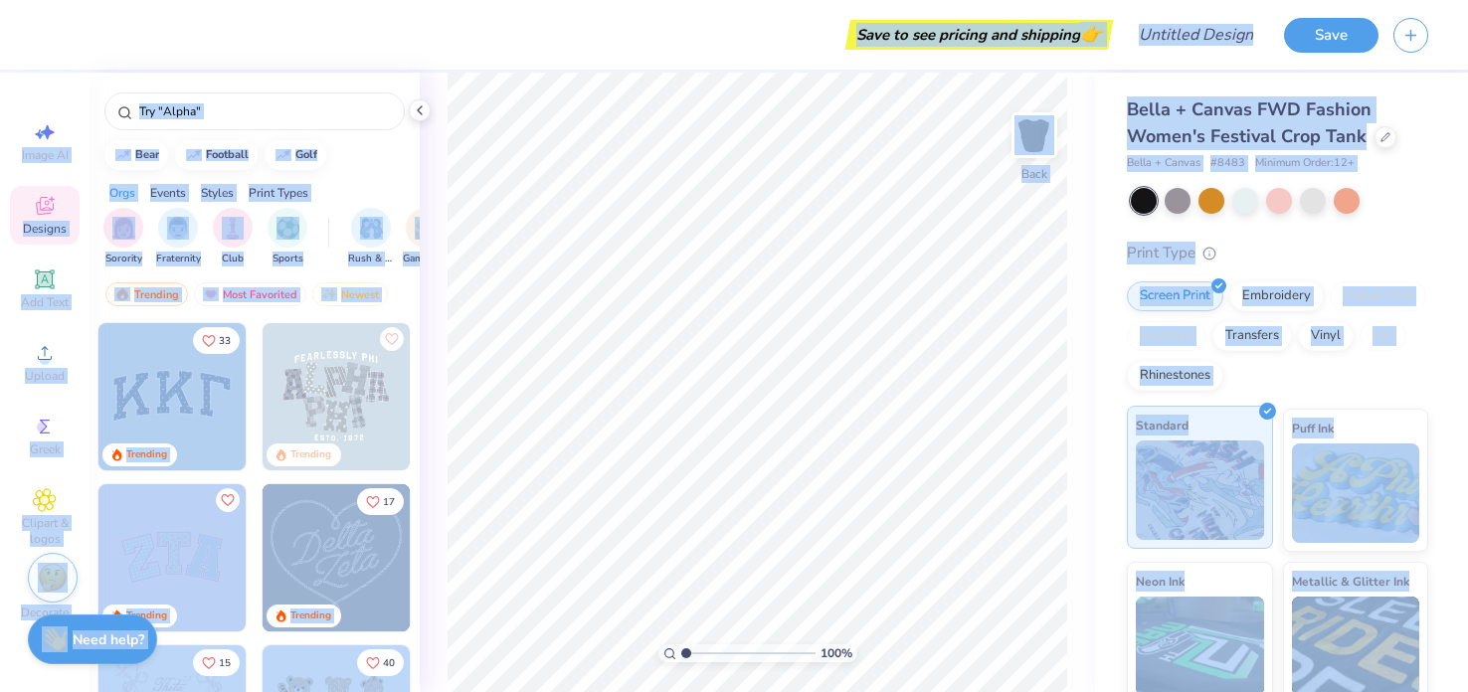
click at [1204, 477] on img at bounding box center [1200, 490] width 128 height 99
click at [1166, 304] on div "Screen Print" at bounding box center [1175, 293] width 96 height 30
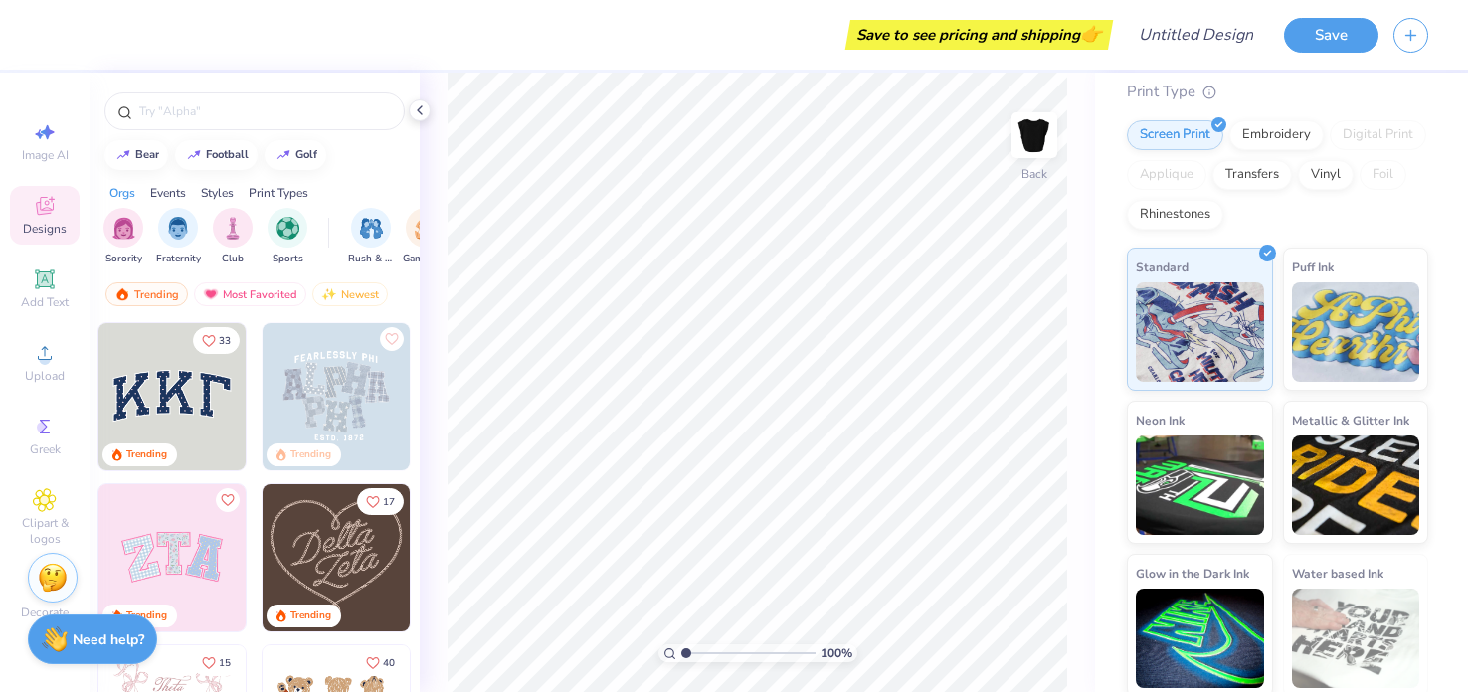
scroll to position [165, 0]
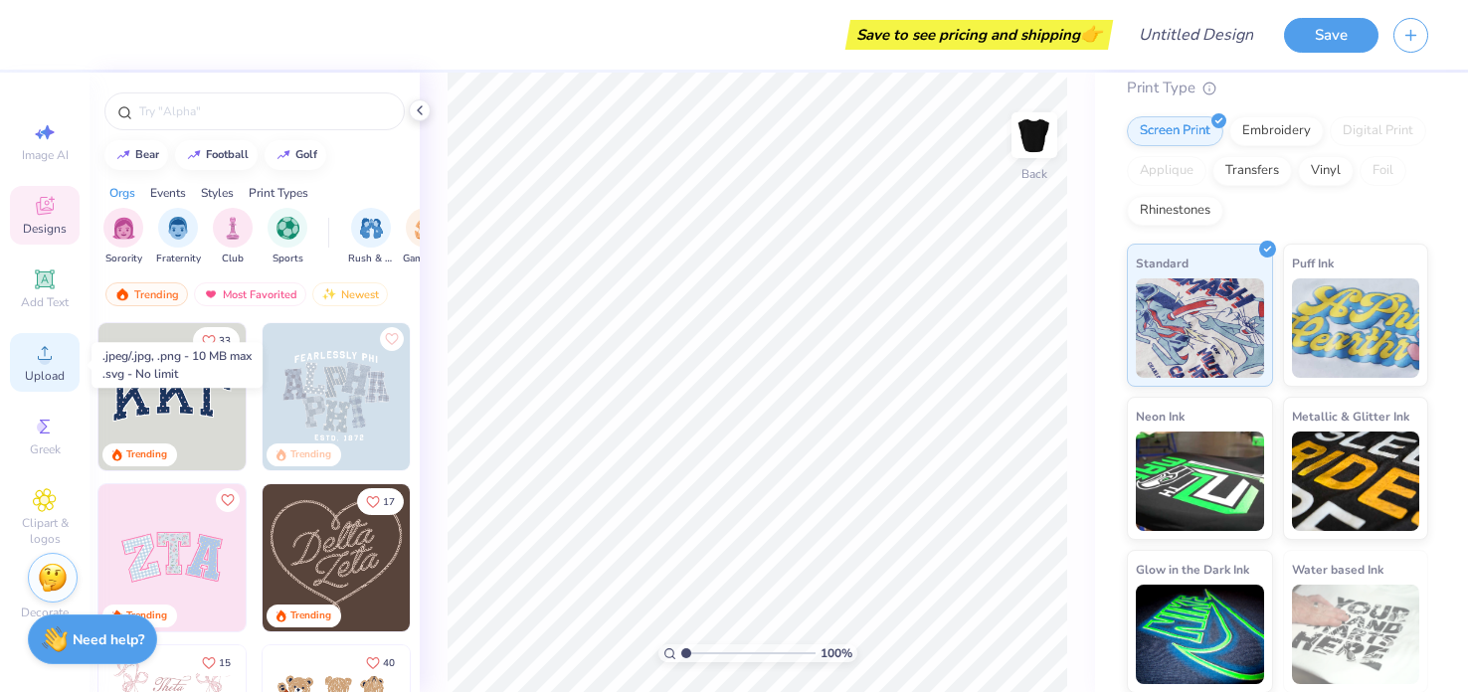
click at [44, 370] on span "Upload" at bounding box center [45, 376] width 40 height 16
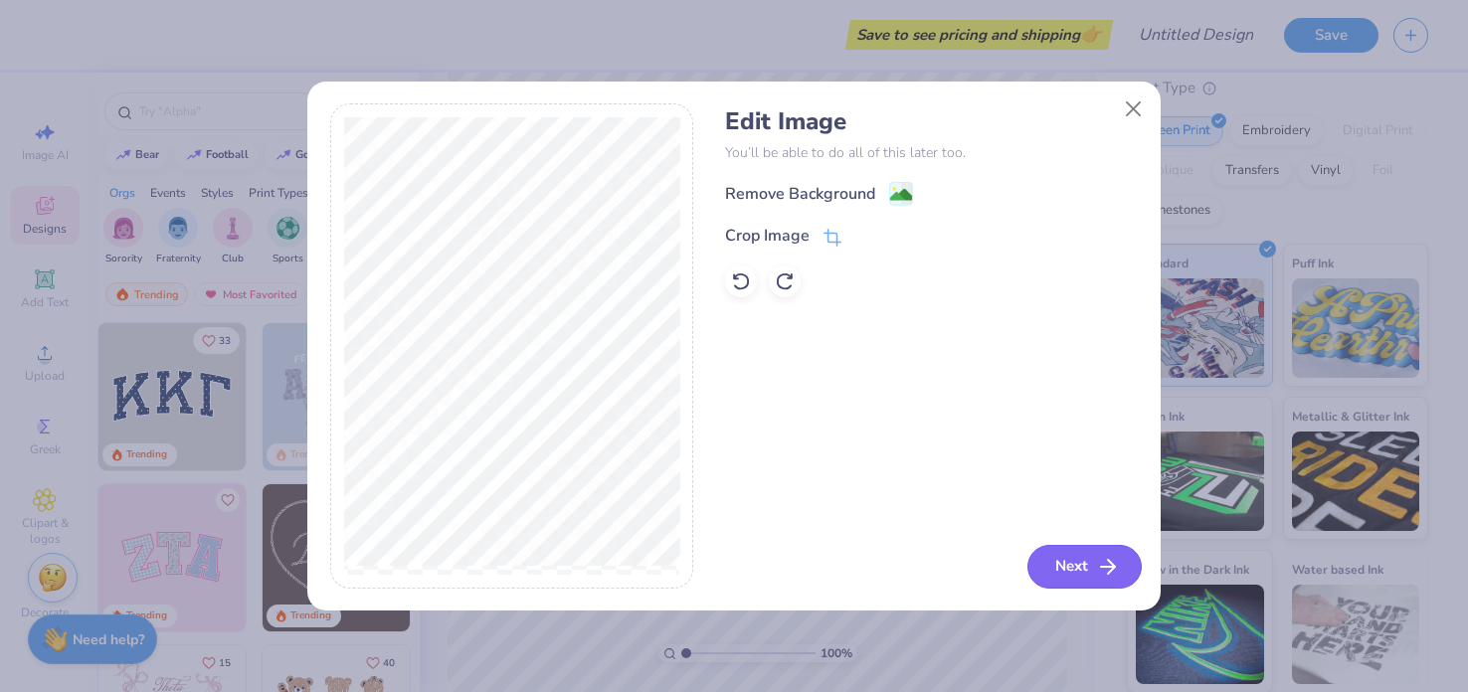
click at [1081, 567] on button "Next" at bounding box center [1084, 567] width 114 height 44
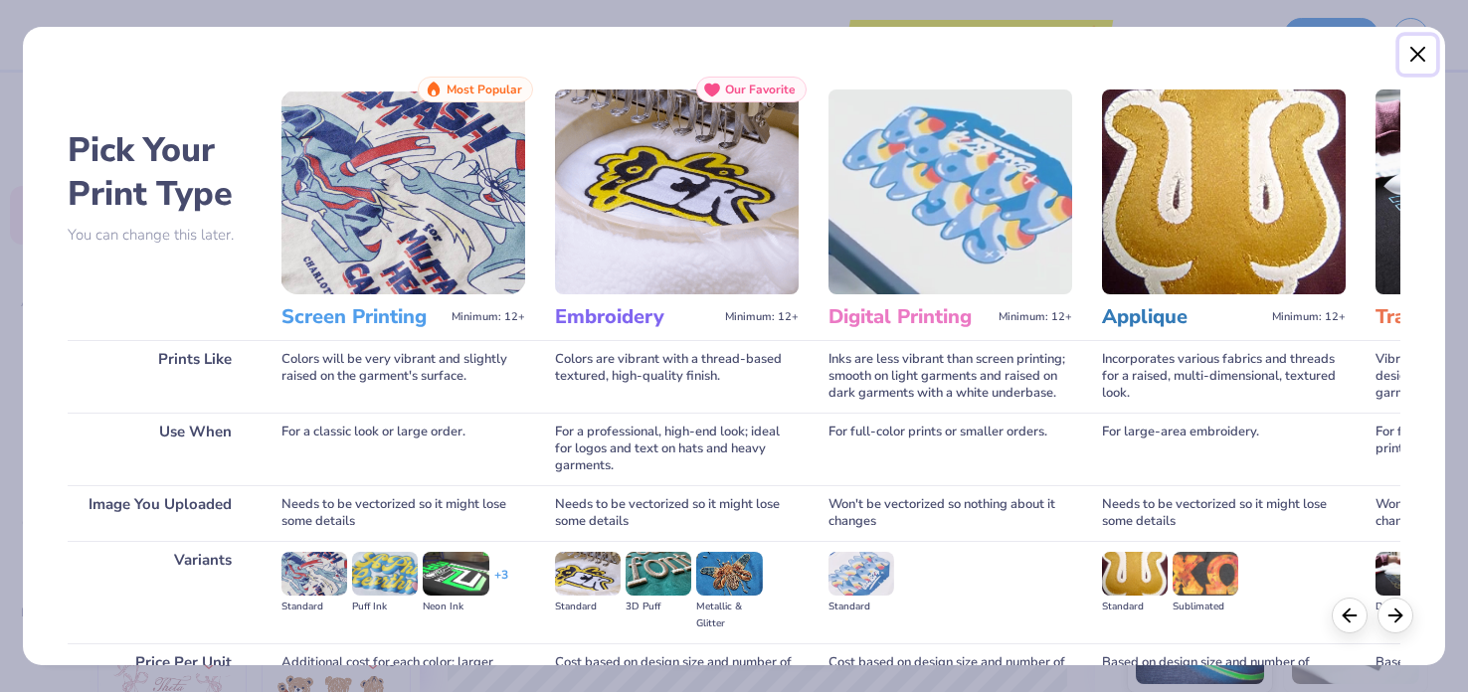
click at [1423, 53] on button "Close" at bounding box center [1418, 55] width 38 height 38
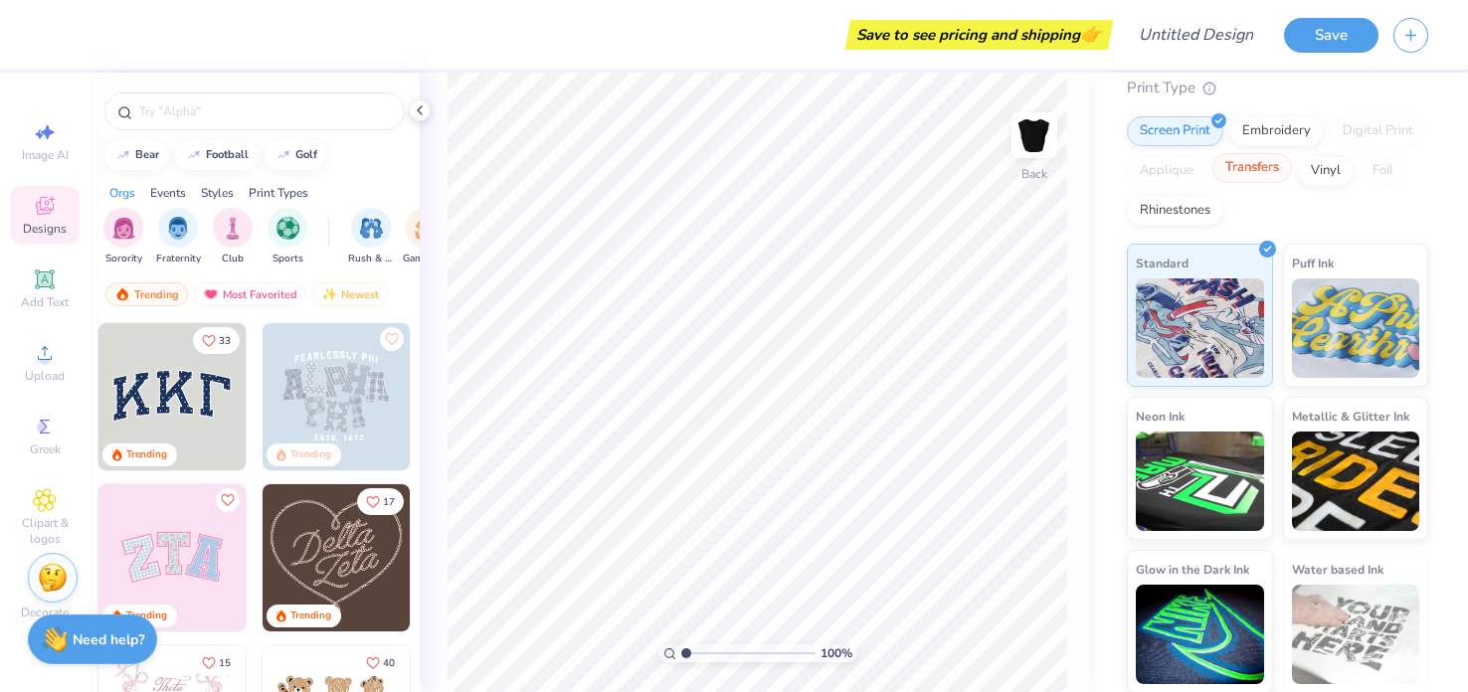
click at [1255, 166] on div "Transfers" at bounding box center [1252, 168] width 80 height 30
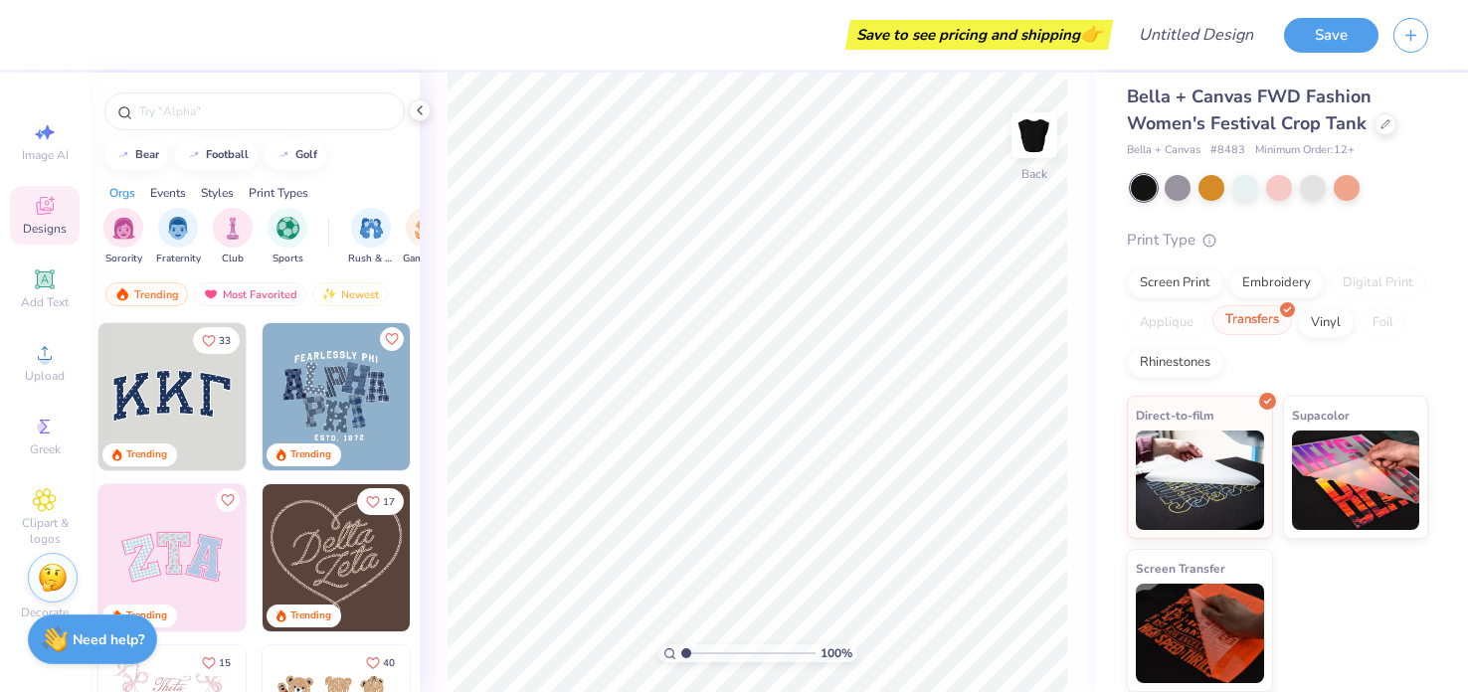
scroll to position [13, 0]
click at [1186, 288] on div "Screen Print" at bounding box center [1175, 281] width 96 height 30
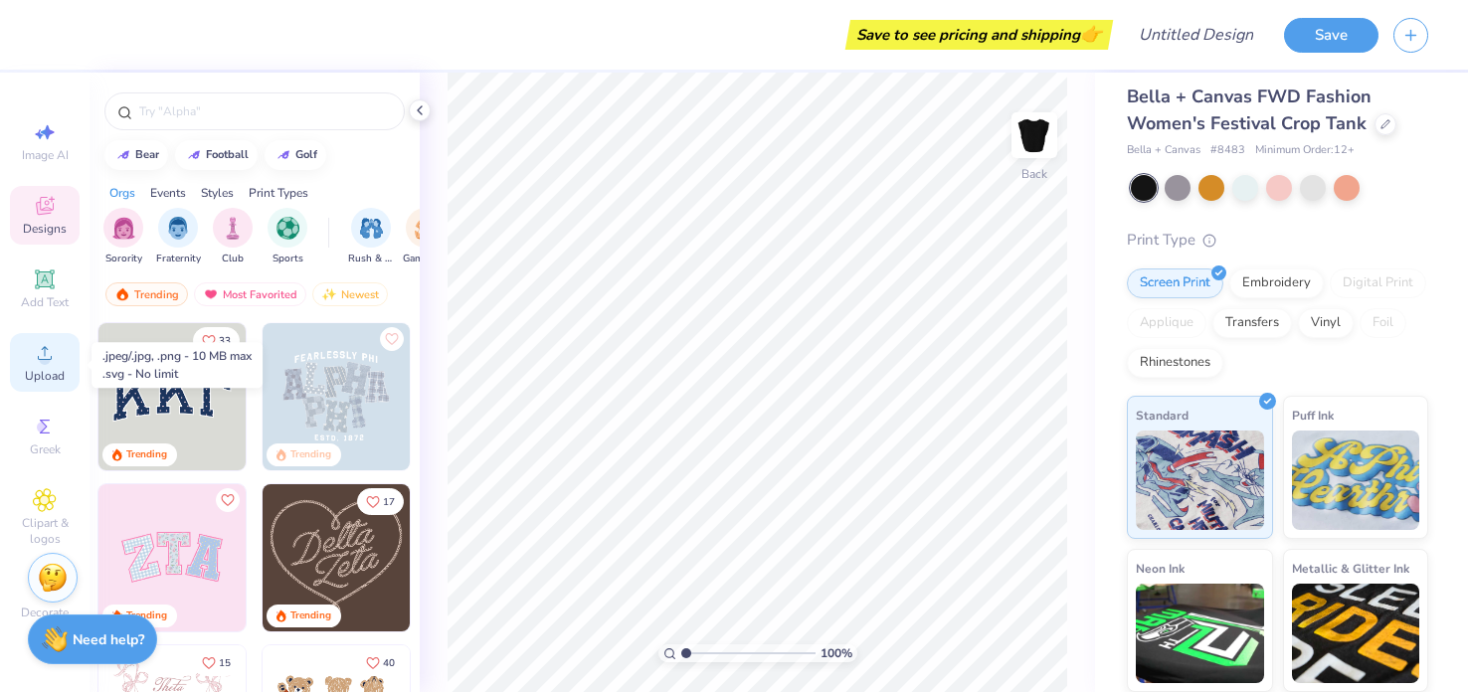
click at [53, 363] on icon at bounding box center [45, 353] width 24 height 24
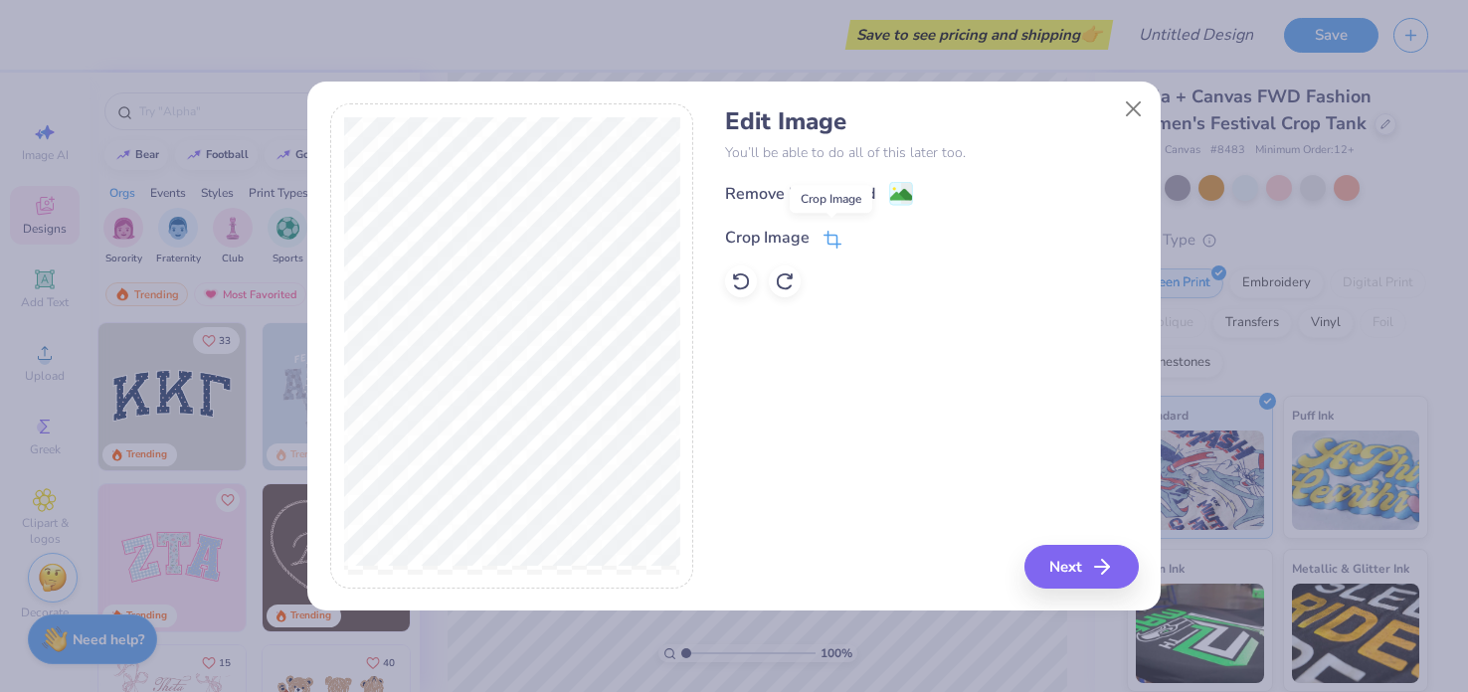
click at [831, 237] on icon at bounding box center [833, 240] width 18 height 18
click at [1132, 108] on button "Close" at bounding box center [1134, 109] width 38 height 38
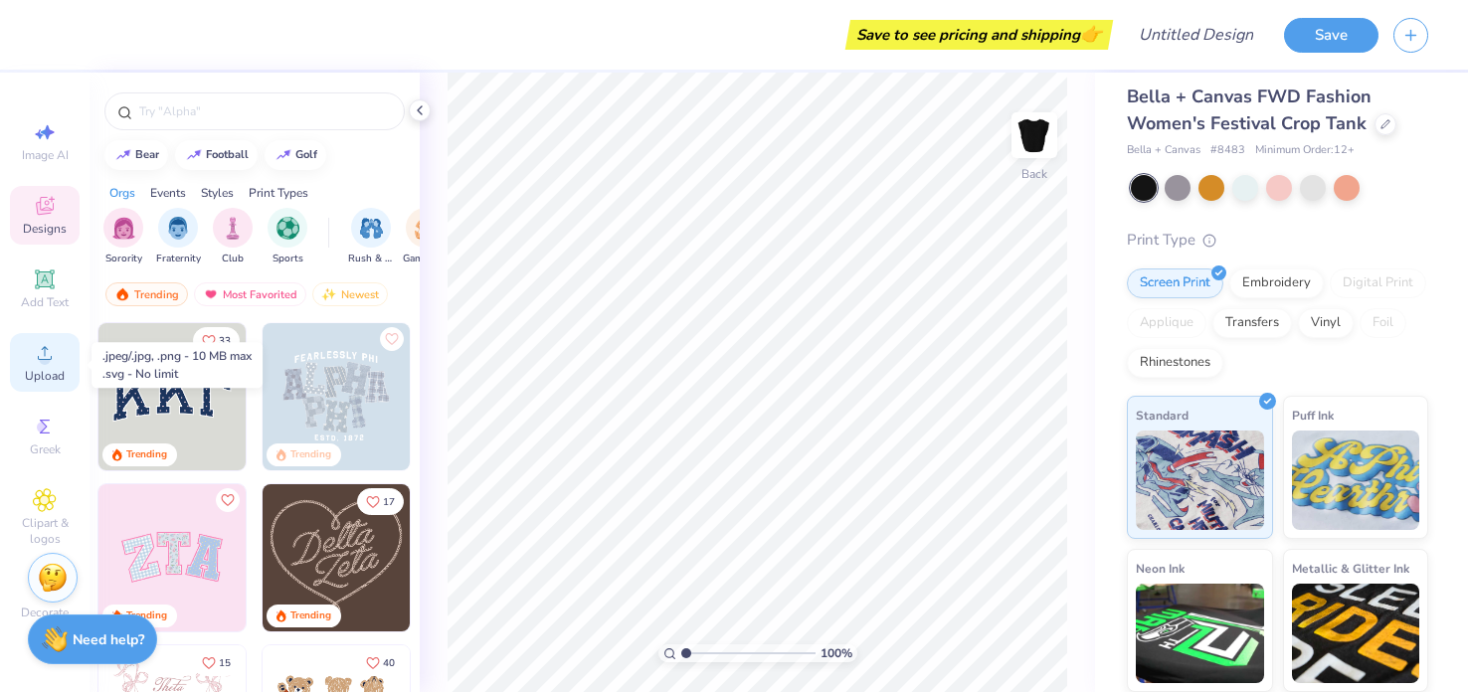
click at [56, 381] on span "Upload" at bounding box center [45, 376] width 40 height 16
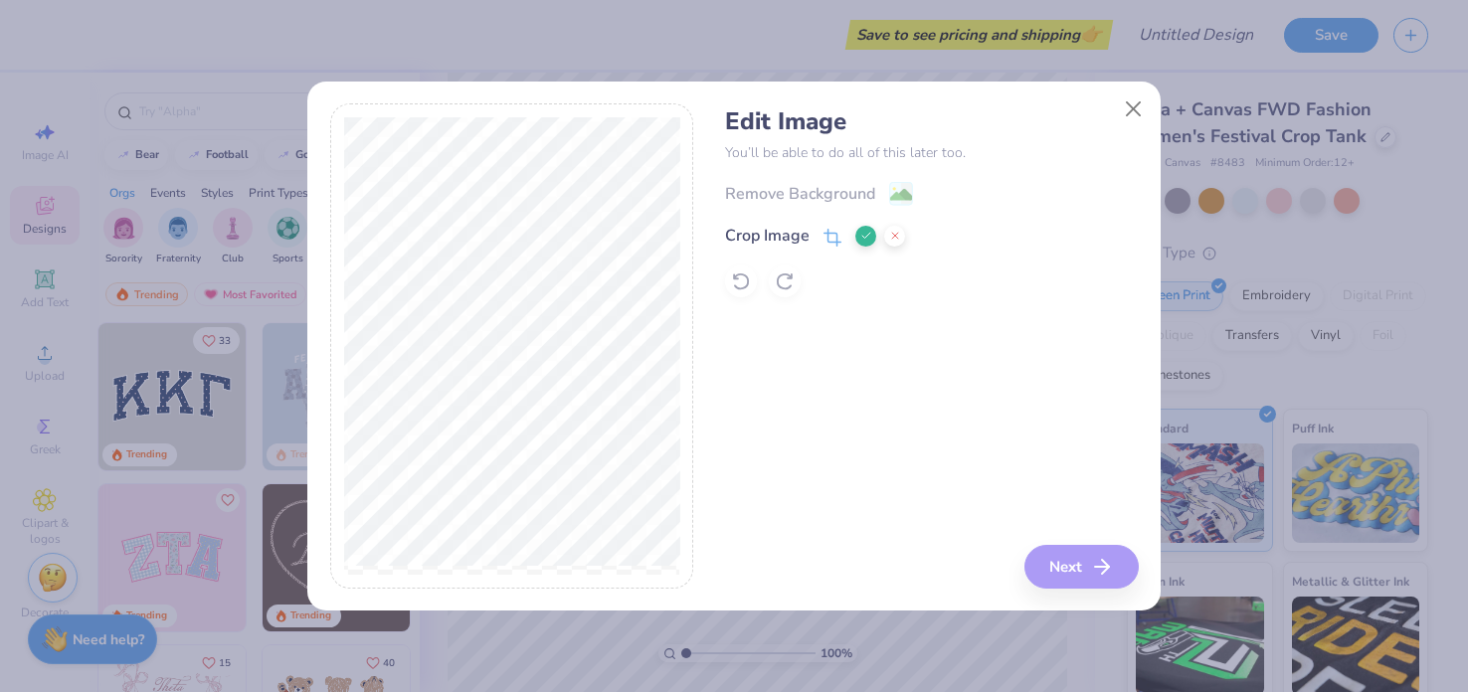
scroll to position [13, 0]
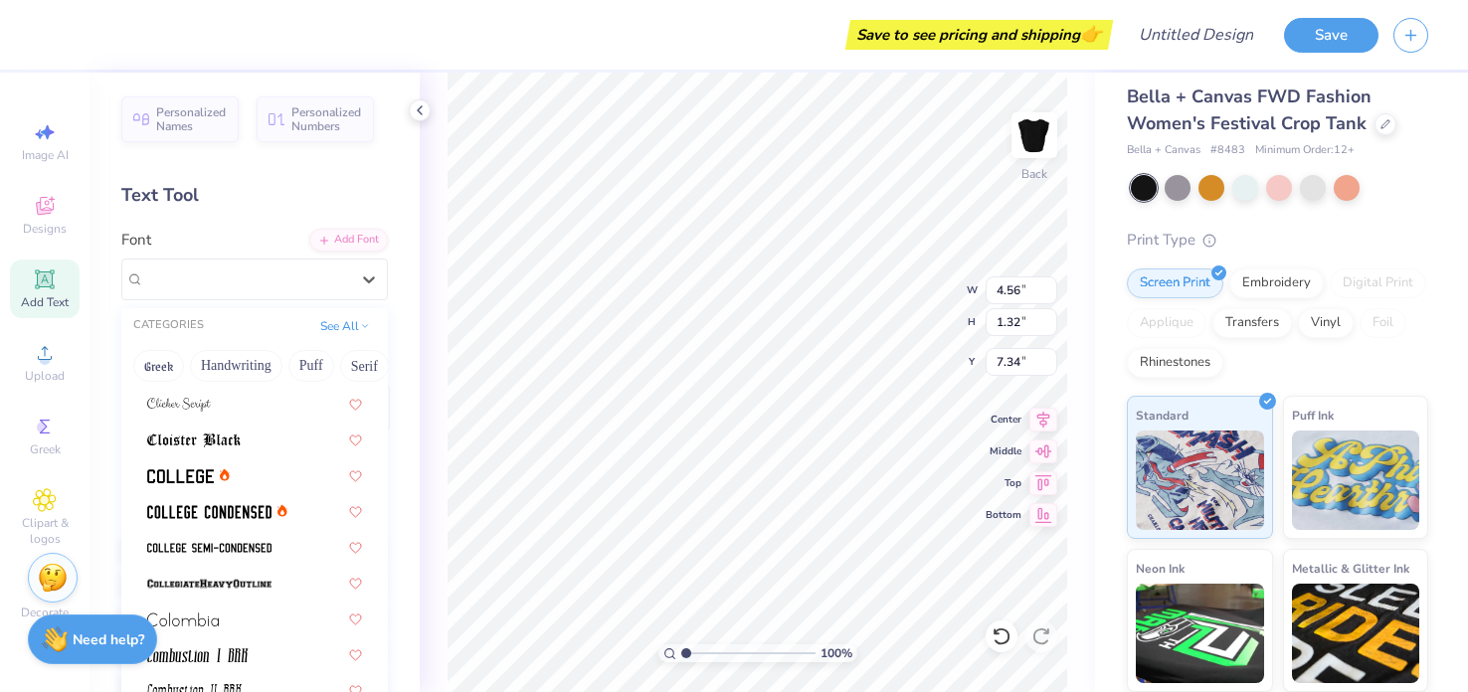
scroll to position [2612, 0]
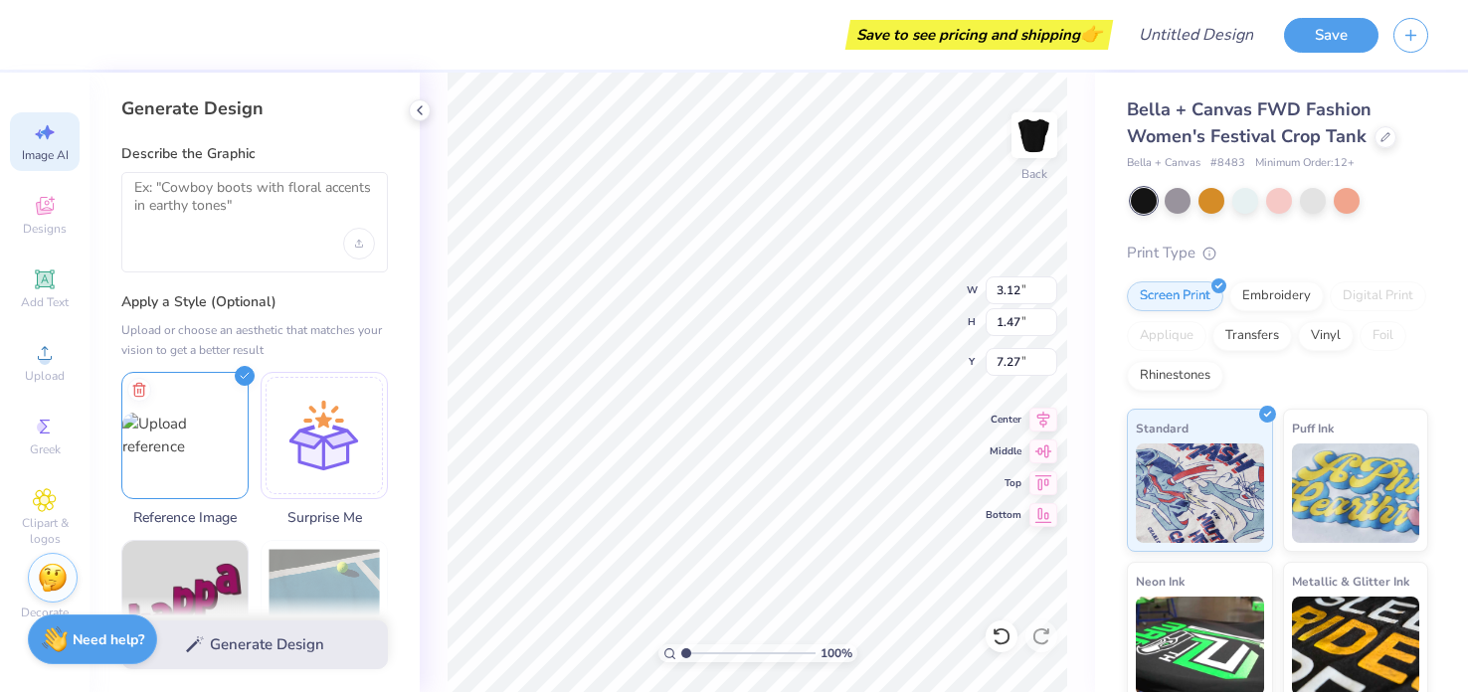
select select "4"
